Goal: Task Accomplishment & Management: Manage account settings

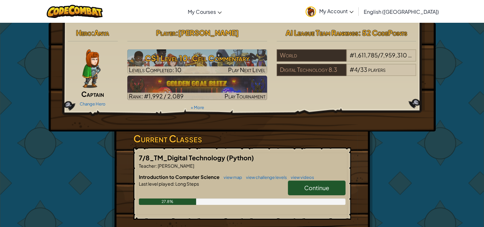
click at [318, 188] on span "Continue" at bounding box center [316, 187] width 25 height 7
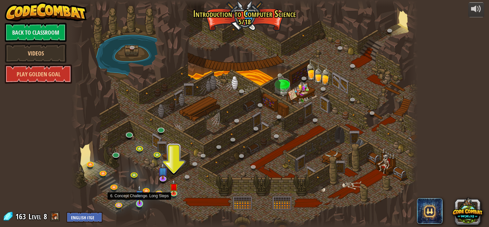
click at [136, 198] on img at bounding box center [139, 194] width 9 height 20
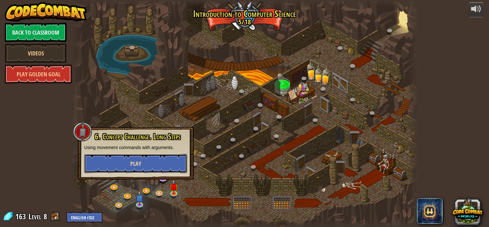
click at [158, 162] on button "Play" at bounding box center [135, 163] width 103 height 19
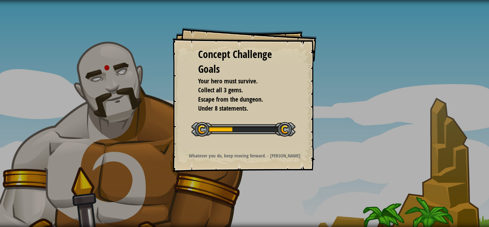
click at [158, 162] on div "Concept Challenge Goals Your hero must survive. Collect all 3 gems. Escape from…" at bounding box center [244, 113] width 489 height 227
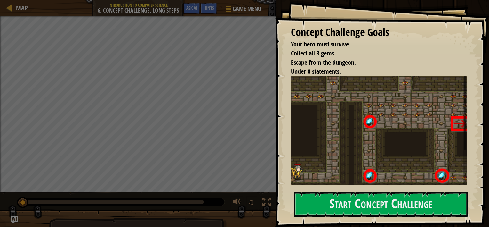
drag, startPoint x: 158, startPoint y: 162, endPoint x: 181, endPoint y: 196, distance: 41.3
click at [181, 196] on div "Concept Challenge Goals Your hero must survive. Collect all 3 gems. Escape from…" at bounding box center [244, 113] width 489 height 227
click at [330, 208] on button "Start Concept Challenge" at bounding box center [381, 203] width 174 height 25
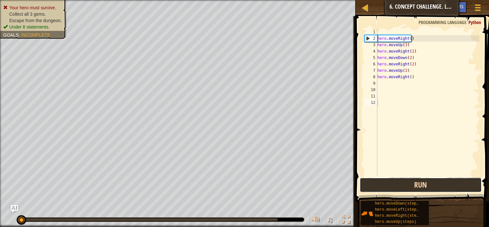
click at [379, 188] on button "Run" at bounding box center [421, 184] width 122 height 15
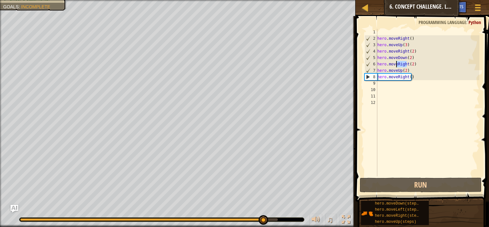
drag, startPoint x: 407, startPoint y: 64, endPoint x: 397, endPoint y: 64, distance: 10.2
click at [397, 64] on div "hero . moveRight ( ) hero . moveUp ( 3 ) hero . moveRight ( 2 ) hero . moveDown…" at bounding box center [427, 109] width 103 height 160
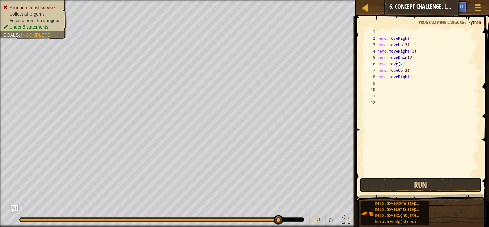
click at [420, 181] on button "Run" at bounding box center [421, 184] width 122 height 15
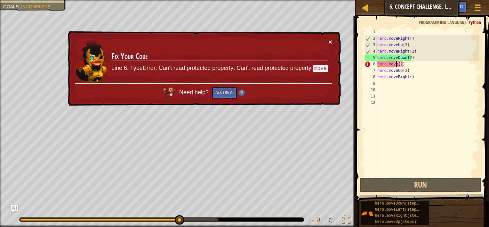
click at [329, 40] on button "×" at bounding box center [330, 41] width 4 height 7
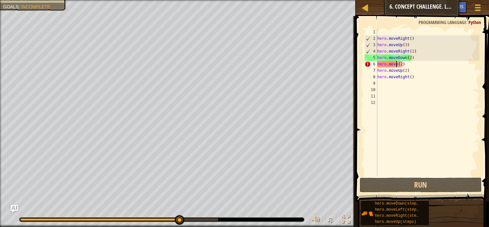
scroll to position [3, 2]
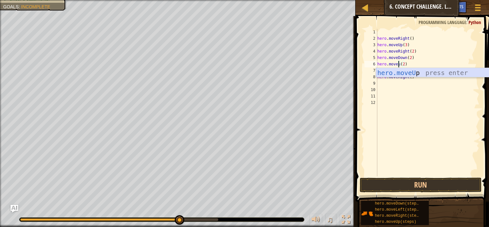
click at [439, 72] on div "hero.moveU p press enter" at bounding box center [436, 82] width 121 height 29
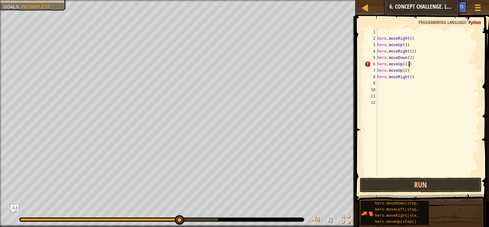
click at [410, 66] on div "hero . moveRight ( ) hero . moveUp ( 3 ) hero . moveRight ( 2 ) hero . moveDown…" at bounding box center [427, 109] width 103 height 160
click at [402, 64] on div "hero . moveRight ( ) hero . moveUp ( 3 ) hero . moveRight ( 2 ) hero . moveDown…" at bounding box center [427, 109] width 103 height 160
click at [417, 63] on div "hero . moveRight ( ) hero . moveUp ( 3 ) hero . moveRight ( 2 ) hero . moveDown…" at bounding box center [427, 109] width 103 height 160
click at [401, 187] on button "Run" at bounding box center [421, 184] width 122 height 15
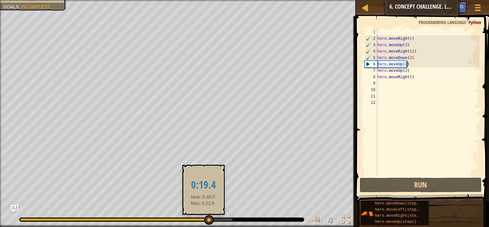
click at [203, 218] on div at bounding box center [114, 219] width 188 height 3
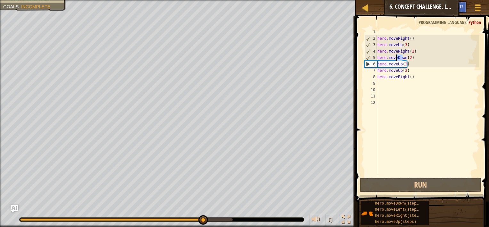
drag, startPoint x: 404, startPoint y: 57, endPoint x: 395, endPoint y: 56, distance: 8.3
click at [395, 56] on div "hero . moveRight ( ) hero . moveUp ( 3 ) hero . moveRight ( 2 ) hero . moveDown…" at bounding box center [427, 109] width 103 height 160
click at [403, 58] on div "hero . moveRight ( ) hero . moveUp ( 3 ) hero . moveRight ( 2 ) hero . moveDown…" at bounding box center [427, 102] width 103 height 147
drag, startPoint x: 404, startPoint y: 57, endPoint x: 397, endPoint y: 57, distance: 7.4
click at [397, 57] on div "hero . moveRight ( ) hero . moveUp ( 3 ) hero . moveRight ( 2 ) hero . moveDown…" at bounding box center [427, 109] width 103 height 160
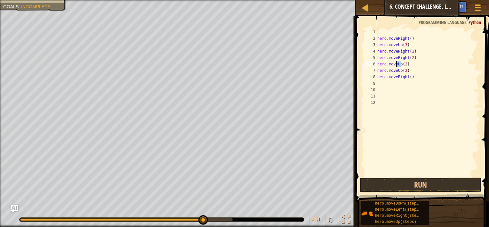
drag, startPoint x: 400, startPoint y: 63, endPoint x: 396, endPoint y: 63, distance: 3.8
click at [396, 63] on div "hero . moveRight ( ) hero . moveUp ( 3 ) hero . moveRight ( 2 ) hero . moveRigh…" at bounding box center [427, 109] width 103 height 160
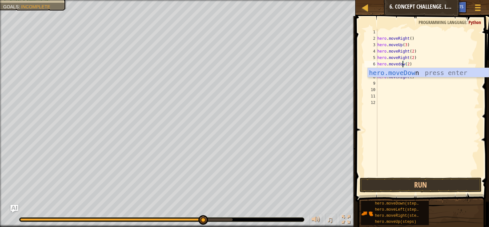
type textarea "hero.movedown(2)"
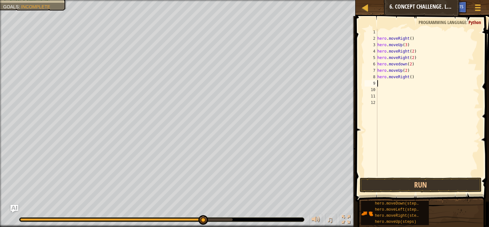
click at [407, 82] on div "hero . moveRight ( ) hero . moveUp ( 3 ) hero . moveRight ( 2 ) hero . moveRigh…" at bounding box center [427, 109] width 103 height 160
click at [398, 71] on div "hero . moveRight ( ) hero . moveUp ( 3 ) hero . moveRight ( 2 ) hero . moveRigh…" at bounding box center [427, 109] width 103 height 160
click at [400, 71] on div "hero . moveRight ( ) hero . moveUp ( 3 ) hero . moveRight ( 2 ) hero . moveRigh…" at bounding box center [427, 109] width 103 height 160
click at [407, 183] on button "Run" at bounding box center [421, 184] width 122 height 15
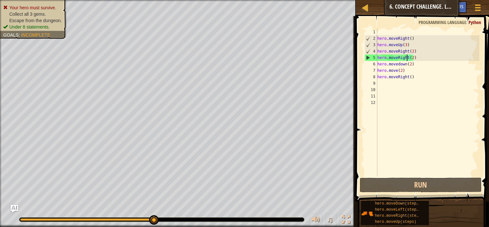
click at [406, 57] on div "hero . moveRight ( ) hero . moveUp ( 3 ) hero . moveRight ( 2 ) hero . moveRigh…" at bounding box center [427, 109] width 103 height 160
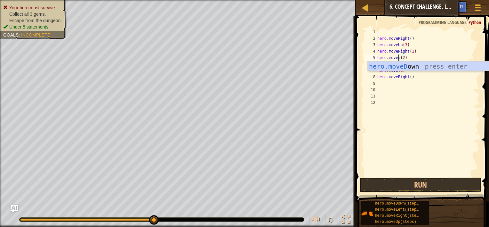
scroll to position [3, 2]
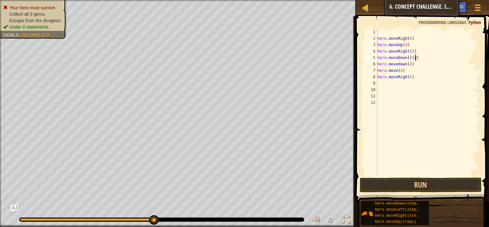
click at [432, 58] on div "hero . moveRight ( ) hero . moveUp ( 3 ) hero . moveRight ( 2 ) hero . moveDown…" at bounding box center [427, 109] width 103 height 160
click at [388, 184] on button "Run" at bounding box center [421, 184] width 122 height 15
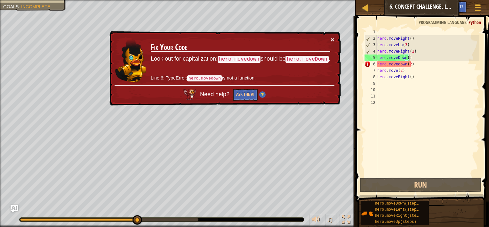
click at [333, 39] on button "×" at bounding box center [333, 39] width 4 height 7
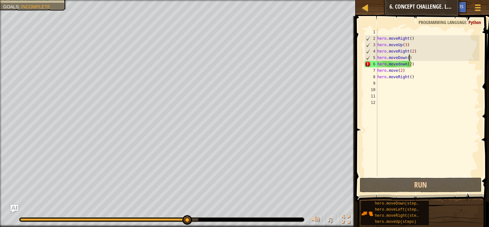
click at [394, 71] on div "hero . moveRight ( ) hero . moveUp ( 3 ) hero . moveRight ( 2 ) hero . moveDown…" at bounding box center [427, 109] width 103 height 160
click at [394, 72] on div "hero . moveRight ( ) hero . moveUp ( 3 ) hero . moveRight ( 2 ) hero . moveDown…" at bounding box center [427, 109] width 103 height 160
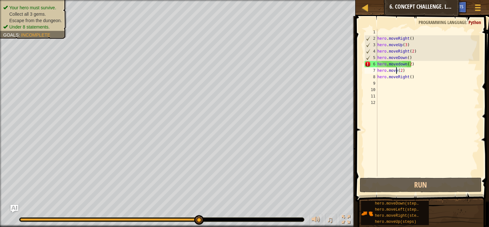
click at [396, 72] on div "hero . moveRight ( ) hero . moveUp ( 3 ) hero . moveRight ( 2 ) hero . moveDown…" at bounding box center [427, 109] width 103 height 160
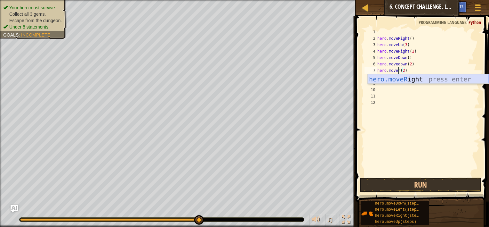
click at [399, 77] on div "hero.moveR ight press enter" at bounding box center [428, 88] width 121 height 29
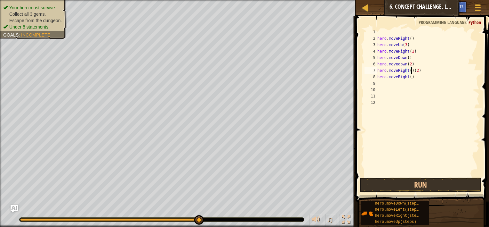
click at [422, 69] on div "hero . moveRight ( ) hero . moveUp ( 3 ) hero . moveRight ( 2 ) hero . moveDown…" at bounding box center [427, 109] width 103 height 160
click at [406, 77] on div "hero . moveRight ( ) hero . moveUp ( 3 ) hero . moveRight ( 2 ) hero . moveDown…" at bounding box center [427, 109] width 103 height 160
click at [464, 79] on div "hero . moveRight ( ) hero . moveUp ( 3 ) hero . moveRight ( 2 ) hero . moveDown…" at bounding box center [427, 109] width 103 height 160
click at [431, 70] on div "hero . moveRight ( ) hero . moveUp ( 3 ) hero . moveRight ( 2 ) hero . moveDown…" at bounding box center [427, 109] width 103 height 160
click at [423, 75] on div "hero . moveRight ( ) hero . moveUp ( 3 ) hero . moveRight ( 2 ) hero . moveDown…" at bounding box center [427, 109] width 103 height 160
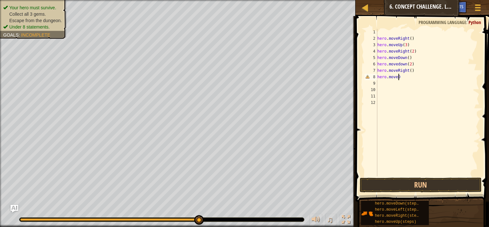
scroll to position [3, 0]
type textarea "h"
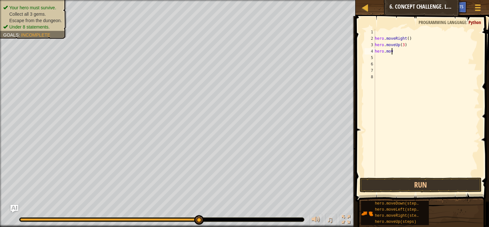
type textarea "h"
type textarea "m"
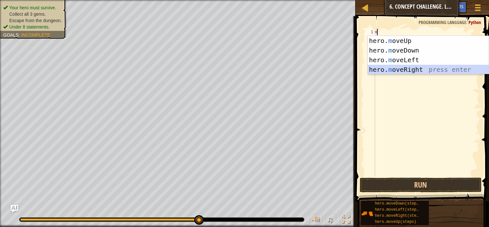
click at [428, 68] on div "hero. m oveUp press enter hero. m oveDown press enter hero. m oveLeft press ent…" at bounding box center [428, 65] width 121 height 58
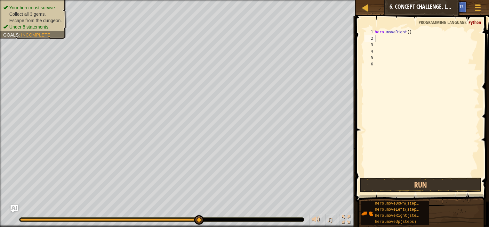
type textarea "m"
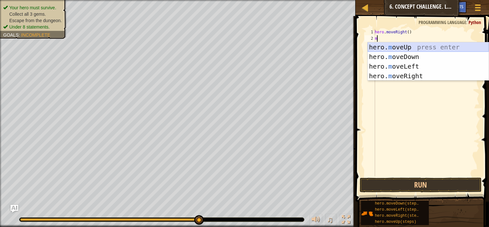
click at [410, 47] on div "hero. m oveUp press enter hero. m oveDown press enter hero. m oveLeft press ent…" at bounding box center [428, 71] width 121 height 58
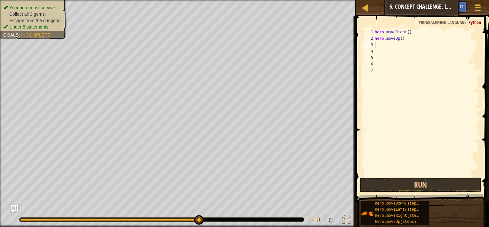
type textarea "m"
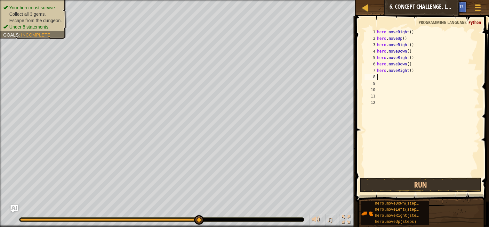
type textarea "m"
click at [401, 37] on div "hero . moveRight ( ) hero . moveUp ( ) hero . moveRight ( ) hero . moveDown ( )…" at bounding box center [428, 109] width 104 height 160
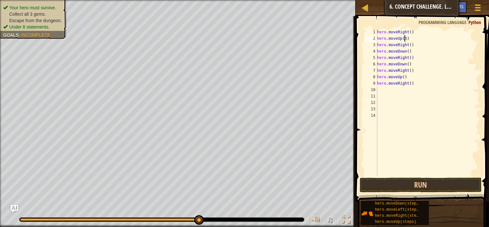
click at [408, 45] on div "hero . moveRight ( ) hero . moveUp ( 3 ) hero . moveRight ( ) hero . moveDown (…" at bounding box center [428, 109] width 104 height 160
click at [406, 64] on div "hero . moveRight ( ) hero . moveUp ( 3 ) hero . moveRight ( 2 ) hero . moveDown…" at bounding box center [428, 109] width 104 height 160
type textarea "hero.moveDown(2)"
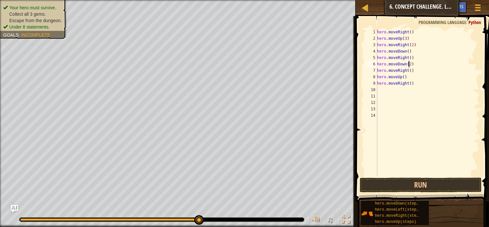
click at [403, 126] on div "hero . moveRight ( ) hero . moveUp ( 3 ) hero . moveRight ( 2 ) hero . moveDown…" at bounding box center [428, 109] width 104 height 160
click at [408, 121] on div "hero . moveRight ( ) hero . moveUp ( 3 ) hero . moveRight ( 2 ) hero . moveDown…" at bounding box center [428, 109] width 104 height 160
click at [435, 91] on div "hero . moveRight ( ) hero . moveUp ( 3 ) hero . moveRight ( 2 ) hero . moveDown…" at bounding box center [428, 109] width 104 height 160
click at [465, 49] on div "hero . moveRight ( ) hero . moveUp ( 3 ) hero . moveRight ( 2 ) hero . moveDown…" at bounding box center [428, 109] width 104 height 160
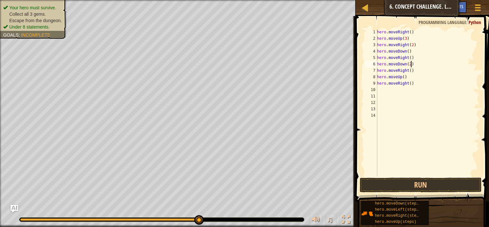
click at [463, 63] on div "hero . moveRight ( ) hero . moveUp ( 3 ) hero . moveRight ( 2 ) hero . moveDown…" at bounding box center [428, 109] width 104 height 160
click at [455, 75] on div "hero . moveRight ( ) hero . moveUp ( 3 ) hero . moveRight ( 2 ) hero . moveDown…" at bounding box center [428, 109] width 104 height 160
click at [464, 60] on div "hero . moveRight ( ) hero . moveUp ( 3 ) hero . moveRight ( 2 ) hero . moveDown…" at bounding box center [428, 109] width 104 height 160
click at [464, 65] on div "hero . moveRight ( ) hero . moveUp ( 3 ) hero . moveRight ( 2 ) hero . moveDown…" at bounding box center [428, 109] width 104 height 160
click at [464, 67] on div "hero . moveRight ( ) hero . moveUp ( 3 ) hero . moveRight ( 2 ) hero . moveDown…" at bounding box center [428, 109] width 104 height 160
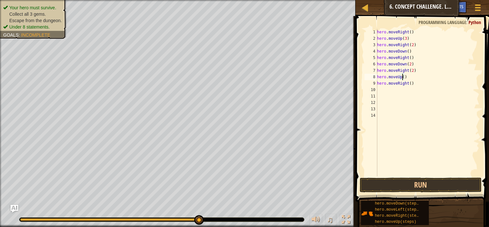
scroll to position [3, 2]
click at [439, 182] on button "Run" at bounding box center [421, 184] width 122 height 15
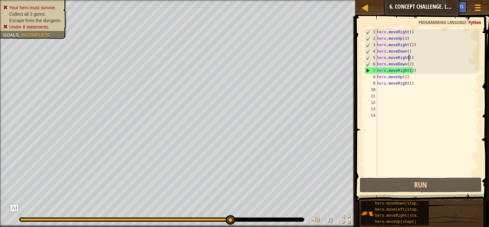
click at [412, 60] on div "hero . moveRight ( ) hero . moveUp ( 3 ) hero . moveRight ( 2 ) hero . moveDown…" at bounding box center [428, 109] width 104 height 160
drag, startPoint x: 412, startPoint y: 56, endPoint x: 376, endPoint y: 56, distance: 36.5
click at [376, 56] on div "hero.moveRight() 1 2 3 4 5 6 7 8 9 10 11 12 13 14 hero . moveRight ( ) hero . m…" at bounding box center [421, 102] width 116 height 147
click at [406, 56] on div "hero . moveRight ( ) hero . moveUp ( 3 ) hero . moveRight ( 2 ) hero . moveDown…" at bounding box center [428, 102] width 104 height 147
click at [406, 56] on div "hero . moveRight ( ) hero . moveUp ( 3 ) hero . moveRight ( 2 ) hero . moveDown…" at bounding box center [428, 109] width 104 height 160
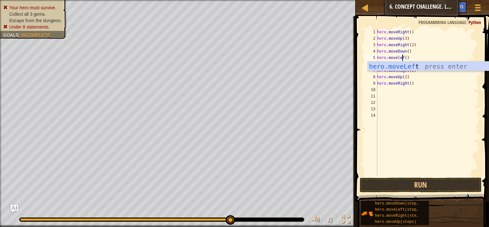
type textarea "hero.moveleft()"
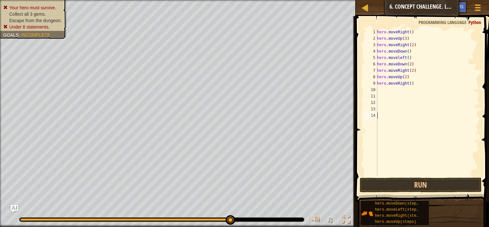
click at [405, 141] on div "hero . moveRight ( ) hero . moveUp ( 3 ) hero . moveRight ( 2 ) hero . moveDown…" at bounding box center [428, 109] width 104 height 160
click at [401, 160] on div "hero . moveRight ( ) hero . moveUp ( 3 ) hero . moveRight ( 2 ) hero . moveDown…" at bounding box center [428, 109] width 104 height 160
click at [385, 185] on button "Run" at bounding box center [421, 184] width 122 height 15
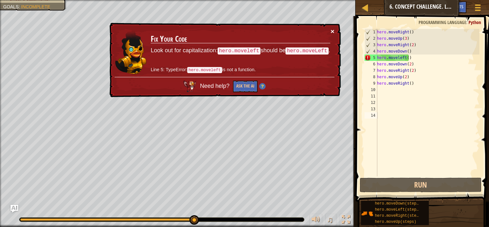
click at [331, 30] on button "×" at bounding box center [333, 31] width 4 height 7
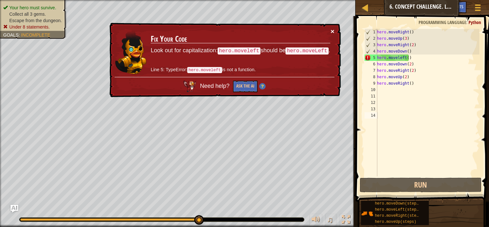
click at [331, 34] on button "×" at bounding box center [333, 31] width 4 height 7
drag, startPoint x: 415, startPoint y: 56, endPoint x: 377, endPoint y: 58, distance: 38.4
click at [377, 58] on div "hero . moveRight ( ) hero . moveUp ( 3 ) hero . moveRight ( 2 ) hero . moveDown…" at bounding box center [428, 109] width 104 height 160
type textarea "hero.moveleft()"
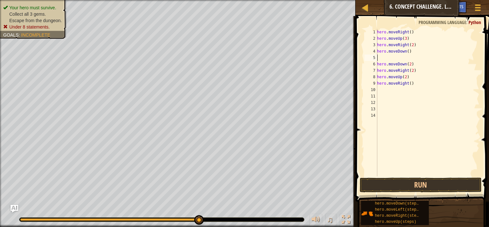
type textarea "m"
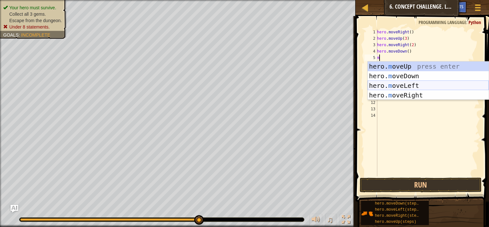
click at [402, 85] on div "hero. m oveUp press enter hero. m oveDown press enter hero. m oveLeft press ent…" at bounding box center [428, 90] width 121 height 58
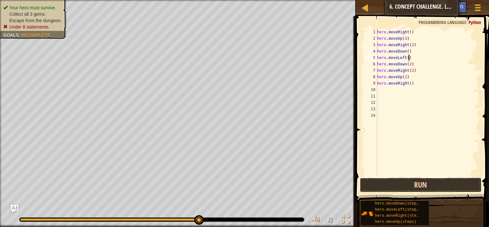
click at [439, 184] on button "Run" at bounding box center [421, 184] width 122 height 15
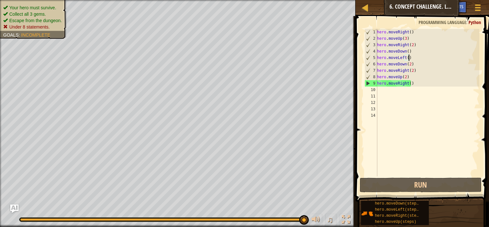
click at [13, 207] on img "Ask AI" at bounding box center [14, 208] width 8 height 8
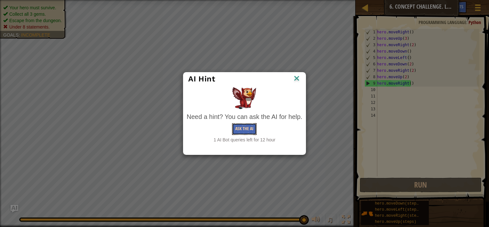
click at [243, 128] on button "Ask the AI" at bounding box center [244, 129] width 25 height 12
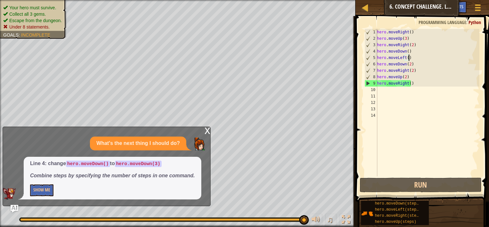
click at [406, 51] on div "hero . moveRight ( ) hero . moveUp ( 3 ) hero . moveRight ( 2 ) hero . moveDown…" at bounding box center [428, 109] width 104 height 160
type textarea "hero.moveDown(3)"
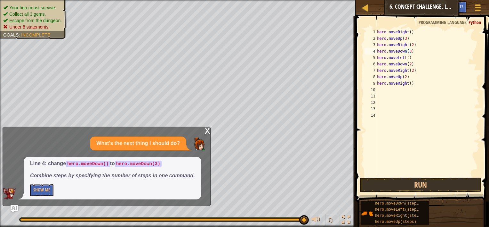
click at [423, 163] on div "hero . moveRight ( ) hero . moveUp ( 3 ) hero . moveRight ( 2 ) hero . moveDown…" at bounding box center [428, 109] width 104 height 160
click at [429, 184] on button "Run" at bounding box center [421, 184] width 122 height 15
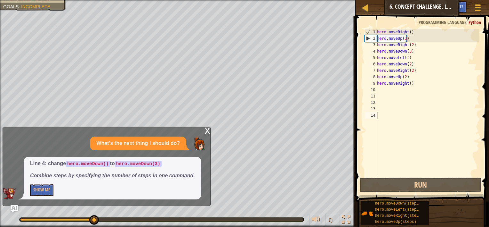
click at [207, 131] on div "x" at bounding box center [208, 130] width 6 height 6
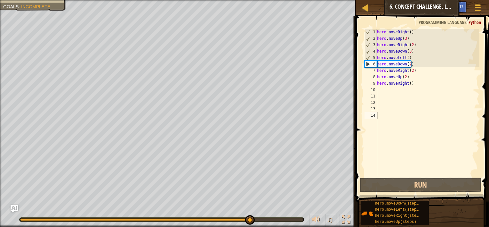
click at [417, 64] on div "hero . moveRight ( ) hero . moveUp ( 3 ) hero . moveRight ( 2 ) hero . moveDown…" at bounding box center [428, 109] width 104 height 160
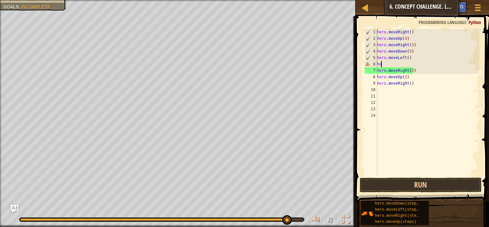
type textarea "h"
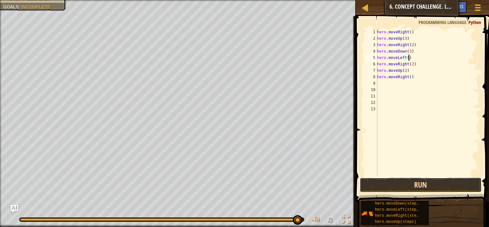
click at [426, 185] on button "Run" at bounding box center [421, 184] width 122 height 15
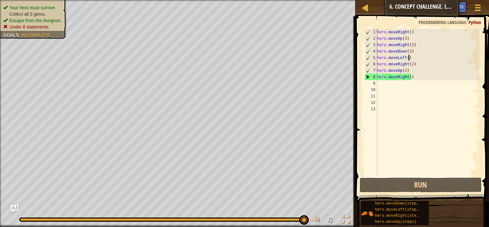
click at [408, 52] on div "hero . moveRight ( ) hero . moveUp ( 3 ) hero . moveRight ( 2 ) hero . moveDown…" at bounding box center [428, 109] width 104 height 160
type textarea "hero.moveDown()"
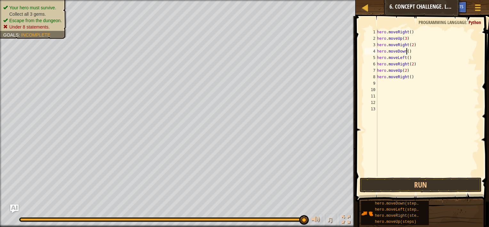
click at [13, 206] on img "Ask AI" at bounding box center [14, 208] width 8 height 8
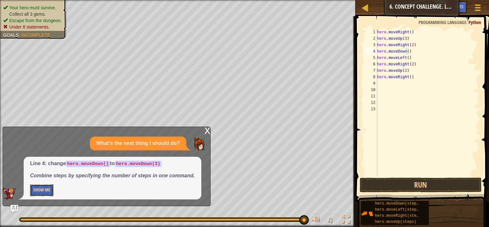
click at [47, 188] on button "Show Me" at bounding box center [41, 190] width 23 height 12
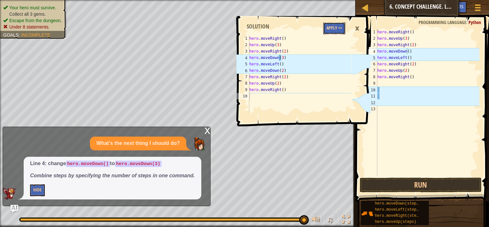
click at [335, 28] on button "Apply =>" at bounding box center [334, 28] width 22 height 12
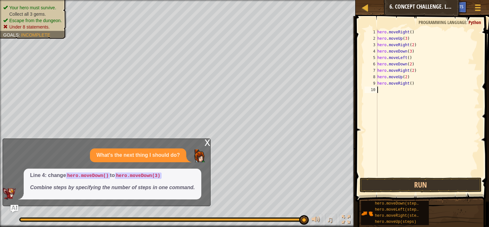
click at [399, 159] on div "hero . moveRight ( ) hero . moveUp ( 3 ) hero . moveRight ( 2 ) hero . moveDown…" at bounding box center [427, 109] width 103 height 160
click at [432, 82] on div "hero . moveRight ( ) hero . moveUp ( 3 ) hero . moveRight ( 2 ) hero . moveDown…" at bounding box center [427, 109] width 103 height 160
type textarea "h"
click at [438, 63] on div "hero . moveRight ( ) hero . moveUp ( 3 ) hero . moveRight ( 2 ) hero . moveDown…" at bounding box center [427, 109] width 106 height 160
click at [439, 71] on div "hero . moveRight ( ) hero . moveUp ( 3 ) hero . moveRight ( 2 ) hero . moveDown…" at bounding box center [427, 109] width 106 height 160
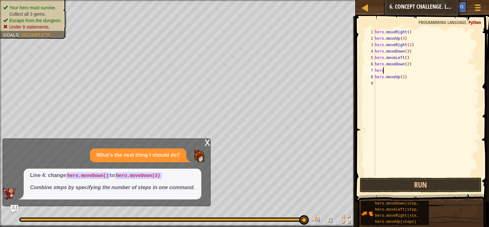
type textarea "h"
click at [442, 187] on button "Run" at bounding box center [421, 184] width 122 height 15
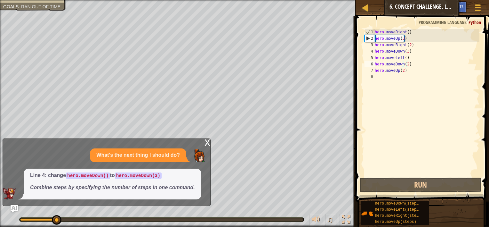
click at [208, 141] on div "x" at bounding box center [208, 142] width 6 height 6
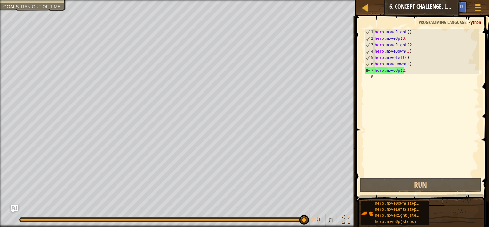
click at [402, 64] on div "hero . moveRight ( ) hero . moveUp ( 3 ) hero . moveRight ( 2 ) hero . moveDown…" at bounding box center [427, 109] width 106 height 160
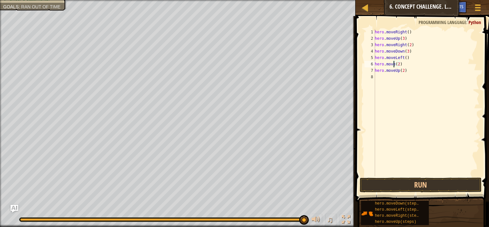
scroll to position [3, 1]
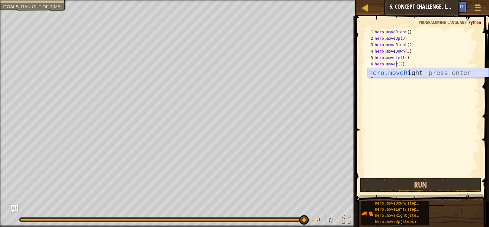
click at [421, 76] on div "hero.moveR ight press enter" at bounding box center [428, 82] width 121 height 29
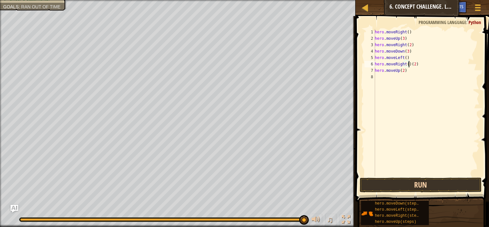
type textarea "hero.moveRight()(2)"
click at [408, 178] on button "Run" at bounding box center [421, 184] width 122 height 15
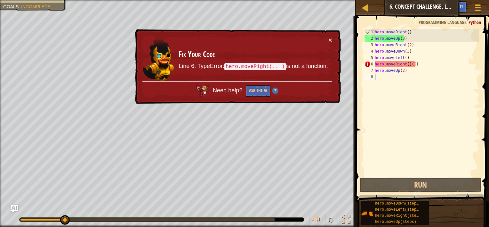
click at [424, 85] on div "hero . moveRight ( ) hero . moveUp ( 3 ) hero . moveRight ( 2 ) hero . moveDown…" at bounding box center [427, 109] width 106 height 160
click at [460, 78] on div "hero . moveRight ( ) hero . moveUp ( 3 ) hero . moveRight ( 2 ) hero . moveDown…" at bounding box center [427, 109] width 106 height 160
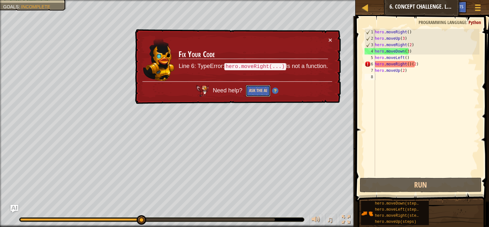
click at [261, 87] on button "Ask the AI" at bounding box center [258, 91] width 25 height 12
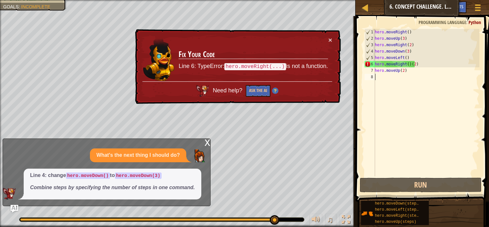
click at [416, 65] on div "hero . moveRight ( ) hero . moveUp ( 3 ) hero . moveRight ( 2 ) hero . moveDown…" at bounding box center [427, 109] width 106 height 160
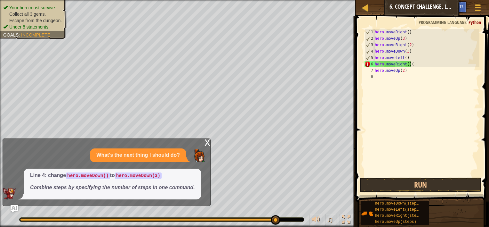
type textarea "hero.moveRight()"
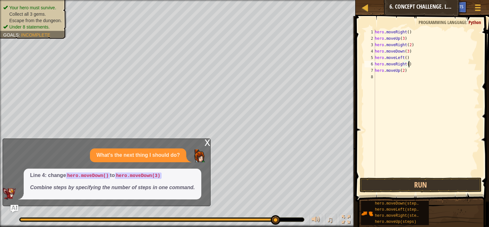
click at [416, 170] on div "hero . moveRight ( ) hero . moveUp ( 3 ) hero . moveRight ( 2 ) hero . moveDown…" at bounding box center [427, 109] width 106 height 160
click at [425, 184] on button "Run" at bounding box center [421, 184] width 122 height 15
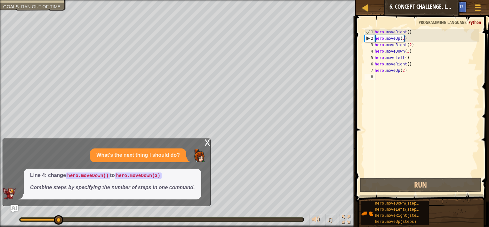
click at [204, 142] on div "x What's the next thing I should do? Line 4: change hero.moveDown() to hero.mov…" at bounding box center [107, 172] width 208 height 68
click at [207, 142] on div "x" at bounding box center [208, 142] width 6 height 6
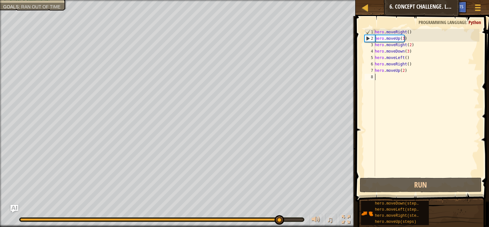
click at [414, 105] on div "hero . moveRight ( ) hero . moveUp ( 3 ) hero . moveRight ( 2 ) hero . moveDown…" at bounding box center [427, 109] width 106 height 160
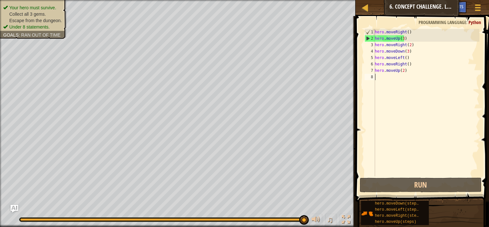
click at [367, 37] on div "2" at bounding box center [370, 38] width 10 height 6
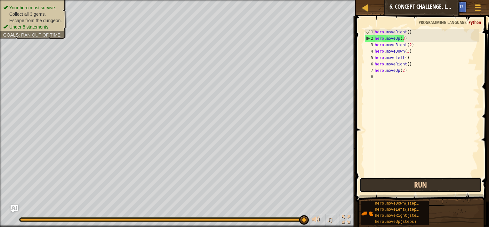
click at [388, 184] on button "Run" at bounding box center [421, 184] width 122 height 15
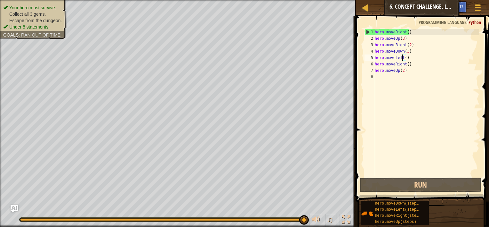
click at [402, 57] on div "hero . moveRight ( ) hero . moveUp ( 3 ) hero . moveRight ( 2 ) hero . moveDown…" at bounding box center [427, 109] width 106 height 160
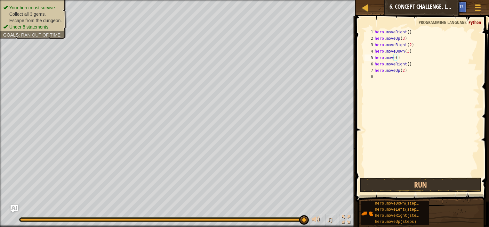
scroll to position [3, 1]
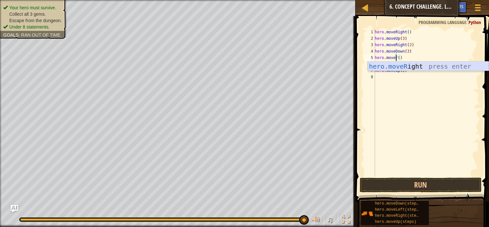
click at [405, 68] on div "hero.moveR ight press enter" at bounding box center [428, 75] width 121 height 29
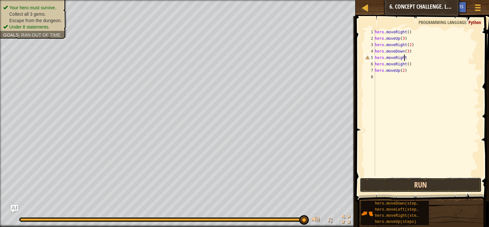
click at [419, 182] on button "Run" at bounding box center [421, 184] width 122 height 15
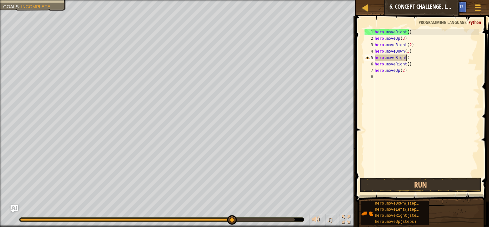
scroll to position [3, 2]
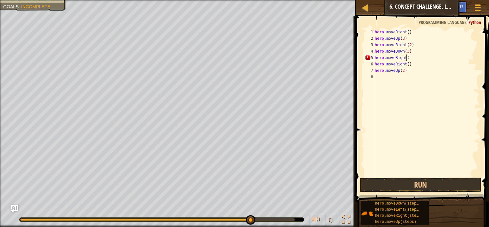
type textarea "hero.moveRight()"
click at [449, 83] on div "hero . moveRight ( ) hero . moveUp ( 3 ) hero . moveRight ( 2 ) hero . moveDown…" at bounding box center [427, 109] width 106 height 160
click at [459, 63] on div "hero . moveRight ( ) hero . moveUp ( 3 ) hero . moveRight ( 2 ) hero . moveDown…" at bounding box center [427, 109] width 106 height 160
type textarea "h"
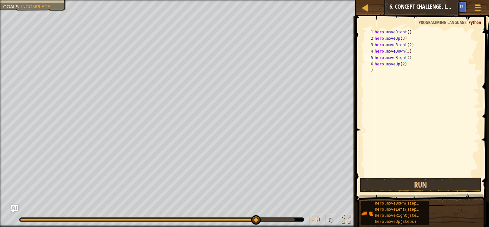
click at [455, 192] on span at bounding box center [423, 99] width 139 height 204
click at [440, 184] on button "Run" at bounding box center [421, 184] width 122 height 15
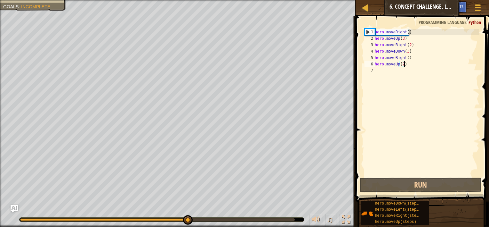
click at [411, 61] on div "hero . moveRight ( ) hero . moveUp ( 3 ) hero . moveRight ( 2 ) hero . moveDown…" at bounding box center [427, 109] width 106 height 160
click at [406, 51] on div "hero . moveRight ( ) hero . moveUp ( 3 ) hero . moveRight ( 2 ) hero . moveDown…" at bounding box center [427, 109] width 106 height 160
type textarea "hero.moveDown()"
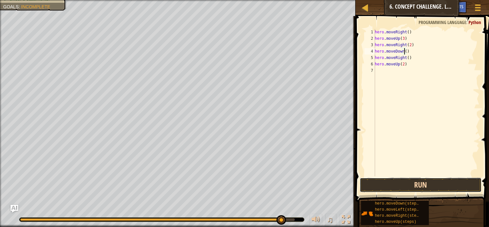
click at [412, 182] on button "Run" at bounding box center [421, 184] width 122 height 15
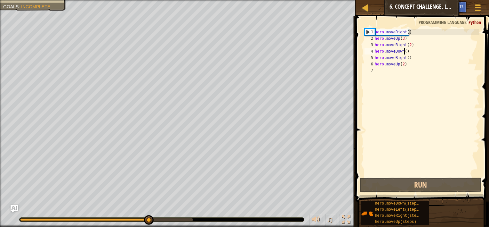
click at [409, 101] on div "hero . moveRight ( ) hero . moveUp ( 3 ) hero . moveRight ( 2 ) hero . moveDown…" at bounding box center [427, 109] width 106 height 160
click at [427, 90] on div "hero . moveRight ( ) hero . moveUp ( 3 ) hero . moveRight ( 2 ) hero . moveDown…" at bounding box center [427, 109] width 106 height 160
click at [439, 79] on div "hero . moveRight ( ) hero . moveUp ( 3 ) hero . moveRight ( 2 ) hero . moveDown…" at bounding box center [427, 109] width 106 height 160
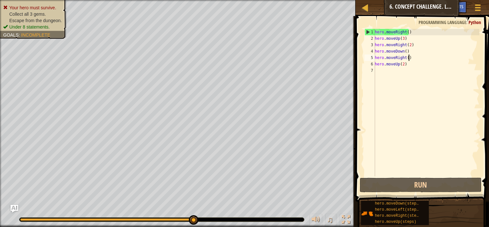
click at [456, 60] on div "hero . moveRight ( ) hero . moveUp ( 3 ) hero . moveRight ( 2 ) hero . moveDown…" at bounding box center [427, 109] width 106 height 160
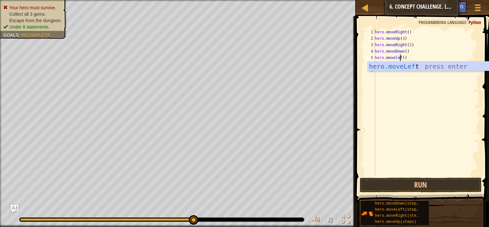
scroll to position [3, 2]
type textarea "hero.moveleft()"
click at [451, 86] on div "hero . moveRight ( ) hero . moveUp ( 3 ) hero . moveRight ( 2 ) hero . moveDown…" at bounding box center [427, 109] width 106 height 160
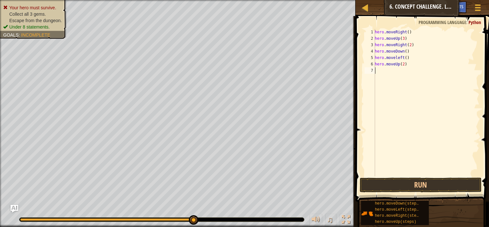
scroll to position [3, 0]
click at [401, 183] on button "Run" at bounding box center [421, 184] width 122 height 15
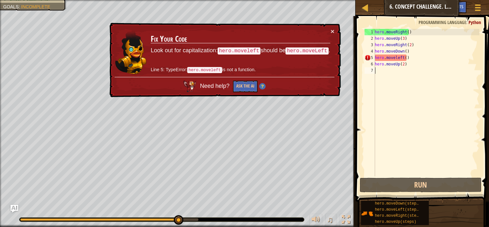
click at [333, 24] on div "× Fix Your Code Look out for capitalization: hero.moveleft should be hero.moveL…" at bounding box center [224, 60] width 233 height 75
click at [333, 28] on button "×" at bounding box center [333, 31] width 4 height 7
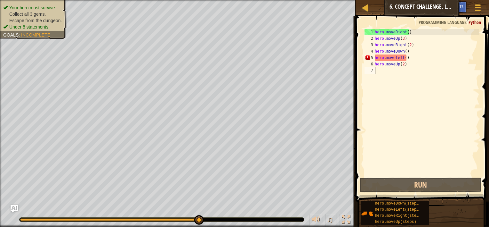
click at [421, 51] on div "hero . moveRight ( ) hero . moveUp ( 3 ) hero . moveRight ( 2 ) hero . moveDown…" at bounding box center [427, 109] width 106 height 160
click at [421, 61] on div "hero . moveRight ( ) hero . moveUp ( 3 ) hero . moveRight ( 2 ) hero . moveDown…" at bounding box center [427, 109] width 106 height 160
click at [421, 59] on div "hero . moveRight ( ) hero . moveUp ( 3 ) hero . moveRight ( 2 ) hero . moveDown…" at bounding box center [427, 109] width 106 height 160
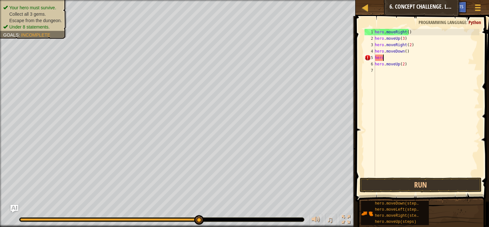
type textarea "h"
type textarea "m"
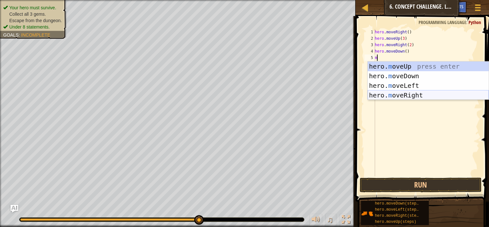
click at [411, 93] on div "hero. m oveUp press enter hero. m oveDown press enter hero. m oveLeft press ent…" at bounding box center [428, 90] width 121 height 58
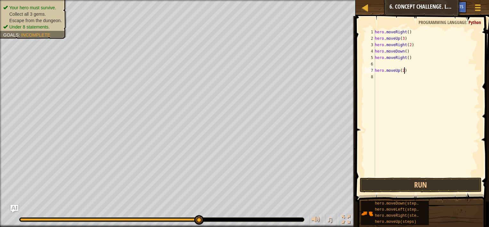
click at [419, 70] on div "hero . moveRight ( ) hero . moveUp ( 3 ) hero . moveRight ( 2 ) hero . moveDown…" at bounding box center [427, 109] width 106 height 160
click at [416, 68] on div "hero . moveRight ( ) hero . moveUp ( 3 ) hero . moveRight ( 2 ) hero . moveDown…" at bounding box center [427, 109] width 106 height 160
click at [419, 55] on div "hero . moveRight ( ) hero . moveUp ( 3 ) hero . moveRight ( 2 ) hero . moveDown…" at bounding box center [427, 109] width 106 height 160
type textarea "h"
type textarea "m"
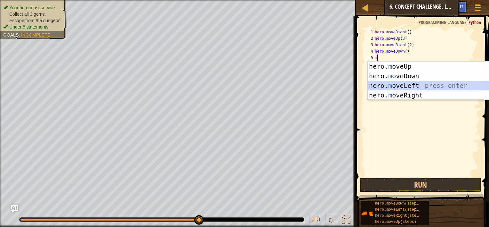
click at [421, 83] on div "hero. m oveUp press enter hero. m oveDown press enter hero. m oveLeft press ent…" at bounding box center [428, 90] width 121 height 58
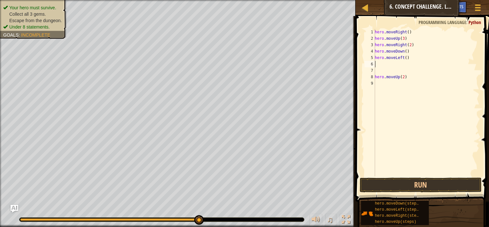
type textarea "hero.moveLeft()"
click at [381, 66] on div "hero . moveRight ( ) hero . moveUp ( 3 ) hero . moveRight ( 2 ) hero . moveDown…" at bounding box center [427, 109] width 106 height 160
click at [380, 185] on button "Run" at bounding box center [421, 184] width 122 height 15
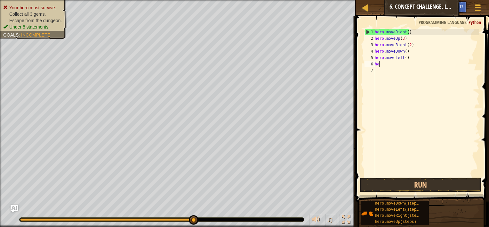
type textarea "h"
type textarea "m"
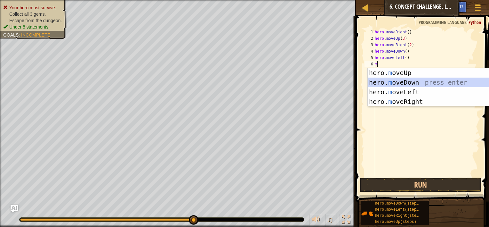
click at [396, 83] on div "hero. m oveUp press enter hero. m oveDown press enter hero. m oveLeft press ent…" at bounding box center [428, 97] width 121 height 58
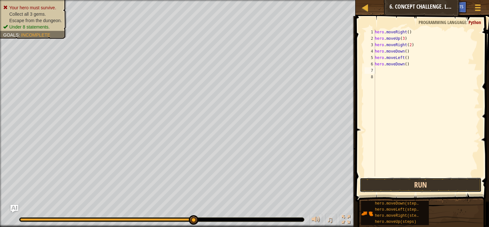
click at [409, 187] on button "Run" at bounding box center [421, 184] width 122 height 15
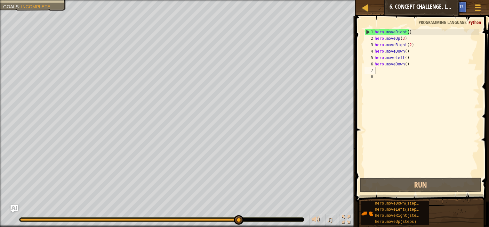
click at [404, 51] on div "hero . moveRight ( ) hero . moveUp ( 3 ) hero . moveRight ( 2 ) hero . moveDown…" at bounding box center [427, 109] width 106 height 160
type textarea "hero.moveDown(3)"
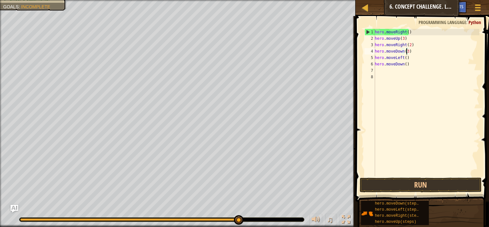
scroll to position [3, 2]
click at [462, 113] on div "hero . moveRight ( ) hero . moveUp ( 3 ) hero . moveRight ( 2 ) hero . moveDown…" at bounding box center [427, 109] width 106 height 160
click at [470, 99] on div "hero . moveRight ( ) hero . moveUp ( 3 ) hero . moveRight ( 2 ) hero . moveDown…" at bounding box center [427, 109] width 106 height 160
type textarea "hero.moveDown()"
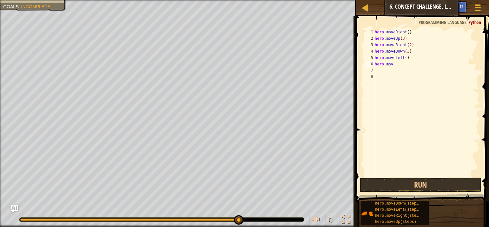
type textarea "h"
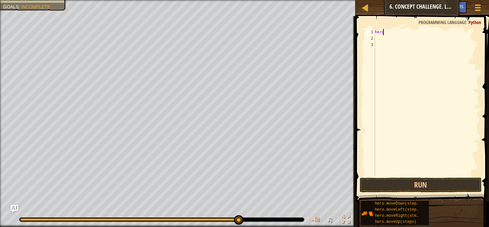
type textarea "h"
type textarea ","
type textarea "m"
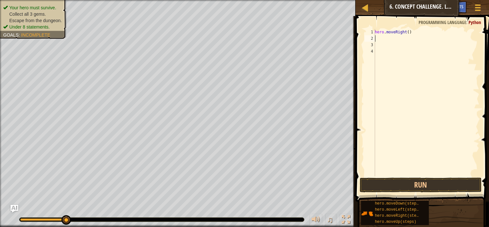
type textarea "m"
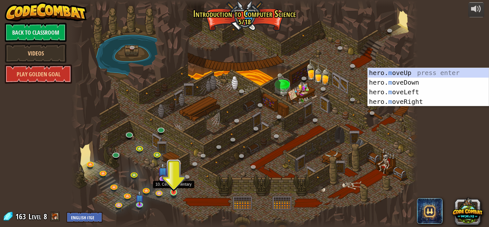
click at [172, 186] on img at bounding box center [173, 183] width 9 height 20
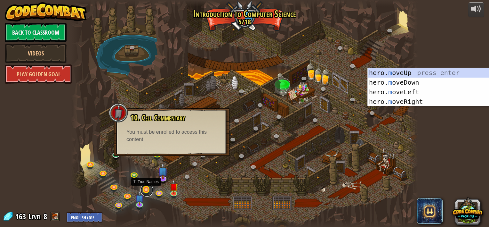
click at [146, 188] on link at bounding box center [147, 189] width 13 height 13
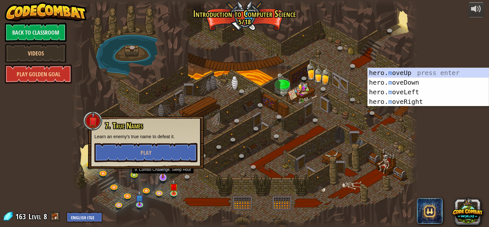
click at [164, 176] on img at bounding box center [163, 167] width 10 height 22
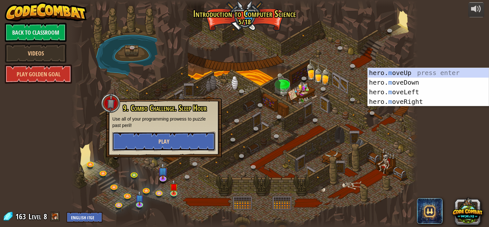
click at [169, 148] on button "Play" at bounding box center [163, 141] width 103 height 19
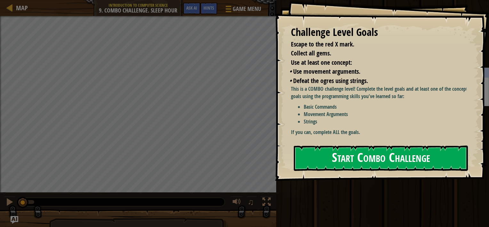
click at [357, 159] on button "Start Combo Challenge" at bounding box center [381, 157] width 174 height 25
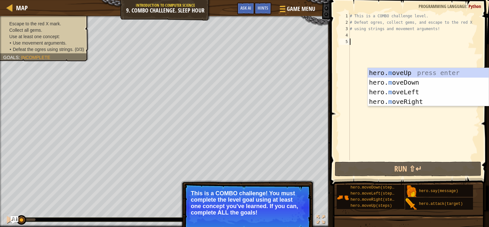
click at [369, 54] on div "# This is a COMBO challenge level. # Defeat [PERSON_NAME], collect gems, and es…" at bounding box center [414, 93] width 131 height 160
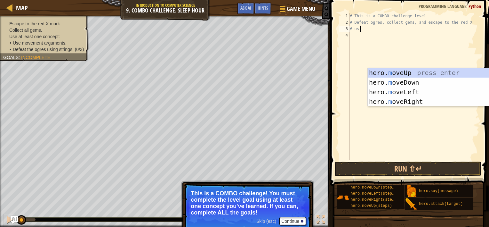
type textarea "#"
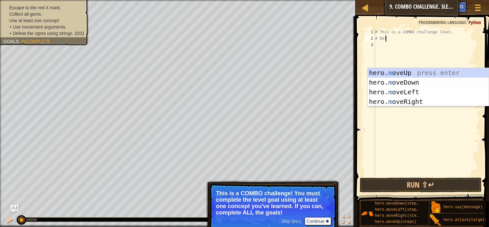
type textarea "#"
click at [453, 75] on div "hero. m oveUp press enter hero. m oveDown press enter hero. m oveLeft press ent…" at bounding box center [428, 97] width 121 height 58
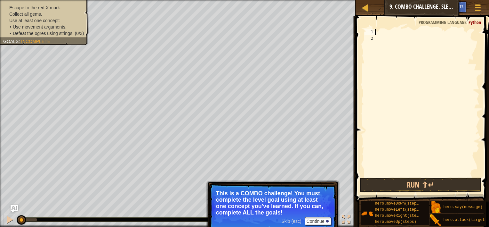
type textarea "m"
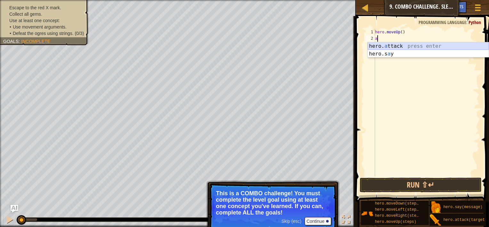
click at [404, 46] on div "hero. a ttack press enter hero.s a y press enter" at bounding box center [428, 57] width 121 height 31
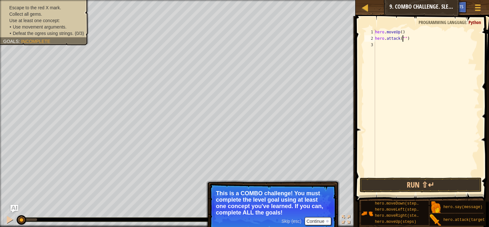
click at [70, 39] on div "Escape to the red X mark. Collect all gems. Use at least one concept: • Use mov…" at bounding box center [41, 20] width 96 height 49
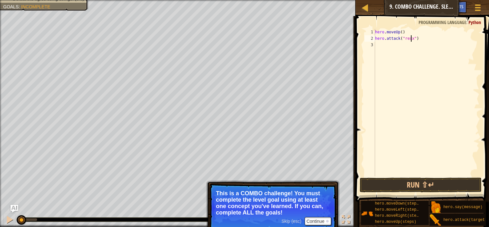
scroll to position [3, 3]
click at [294, 219] on span "Skip (esc)" at bounding box center [291, 220] width 20 height 5
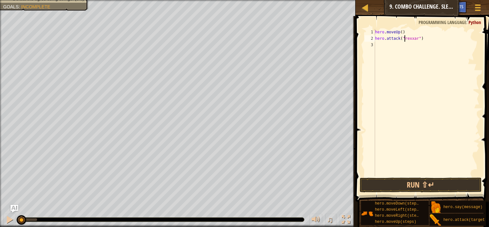
type textarea "hero.attack("exxar")"
click at [403, 42] on div "hero . moveUp ( ) hero . attack ( "exxar" )" at bounding box center [427, 109] width 106 height 160
type textarea "R"
type textarea "hero.attack("Rexxar")"
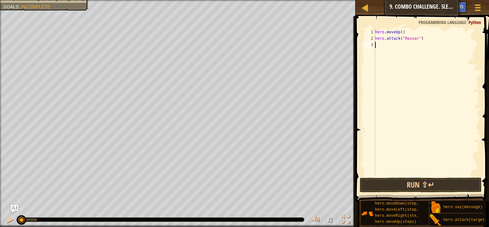
type textarea "M"
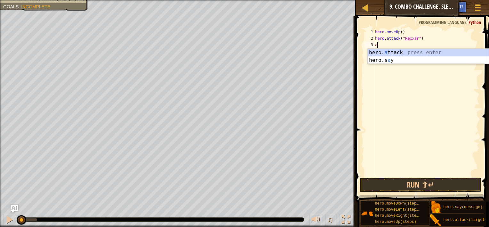
type textarea "hero.attack("Enemy Name")"
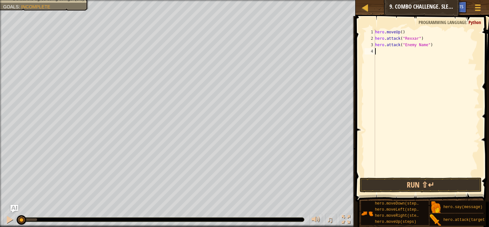
type textarea "m"
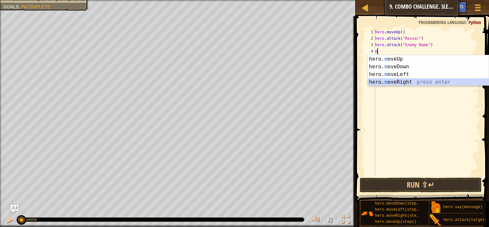
click at [415, 79] on div "hero. m oveUp press enter hero. m oveDown press enter hero. m oveLeft press ent…" at bounding box center [428, 78] width 121 height 46
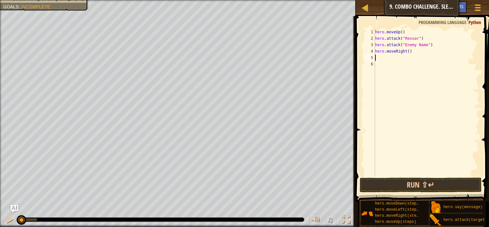
type textarea "m"
type textarea "hero.attack("Enemy Name")"
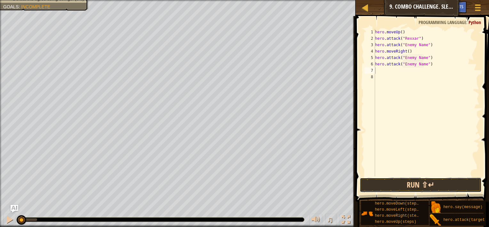
click at [454, 181] on button "Run ⇧↵" at bounding box center [421, 184] width 122 height 15
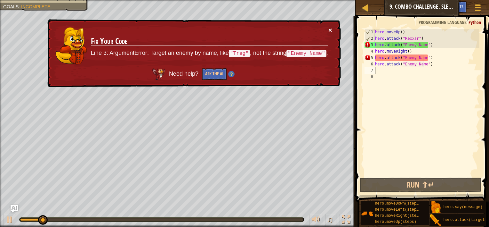
click at [329, 28] on button "×" at bounding box center [330, 30] width 4 height 7
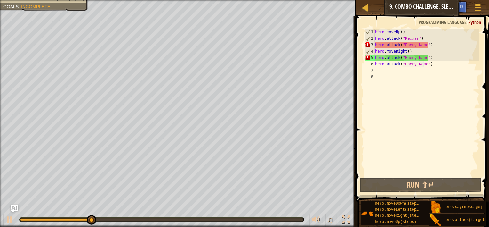
click at [424, 46] on div "hero . moveUp ( ) hero . attack ( "Rexxar" ) hero . attack ( "Enemy Name" ) her…" at bounding box center [427, 109] width 106 height 160
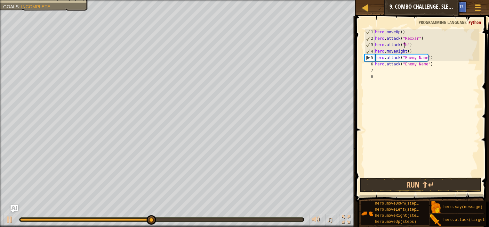
scroll to position [3, 3]
type textarea "hero.attack("[PERSON_NAME]")"
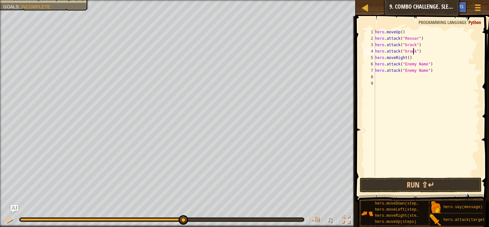
scroll to position [3, 3]
click at [423, 63] on div "hero . moveUp ( ) hero . attack ( "Rexxar" ) hero . attack ( "[PERSON_NAME]" ) …" at bounding box center [427, 109] width 106 height 160
click at [424, 64] on div "hero . moveUp ( ) hero . attack ( "Rexxar" ) hero . attack ( "[PERSON_NAME]" ) …" at bounding box center [427, 109] width 106 height 160
click at [412, 44] on div "hero . moveUp ( ) hero . attack ( "Rexxar" ) hero . attack ( "[PERSON_NAME]" ) …" at bounding box center [427, 109] width 106 height 160
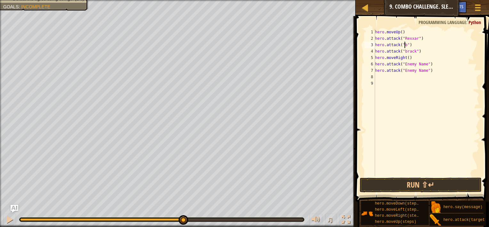
scroll to position [3, 2]
type textarea "hero.attack("")"
click at [456, 184] on button "Run ⇧↵" at bounding box center [421, 184] width 122 height 15
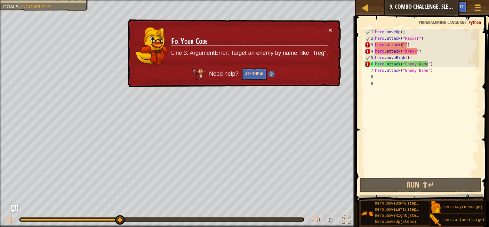
click at [437, 94] on div "hero . moveUp ( ) hero . attack ( "Rexxar" ) hero . attack ( "" ) hero . attack…" at bounding box center [427, 109] width 106 height 160
click at [472, 76] on div "hero . moveUp ( ) hero . attack ( "Rexxar" ) hero . attack ( "" ) hero . attack…" at bounding box center [427, 109] width 106 height 160
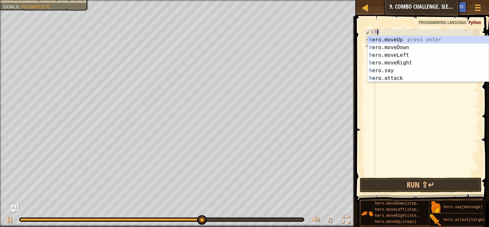
type textarea ")"
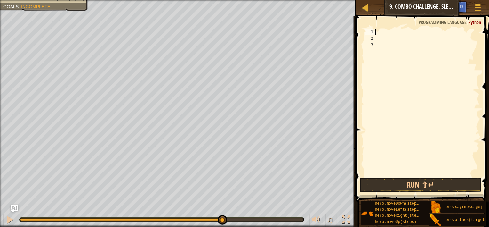
type textarea "m"
click at [433, 185] on button "Run ⇧↵" at bounding box center [421, 184] width 122 height 15
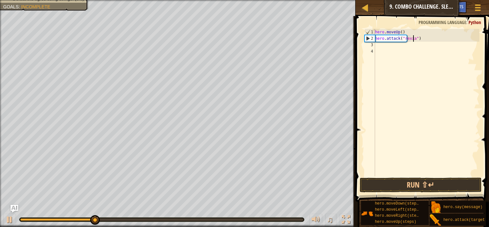
scroll to position [3, 3]
type textarea "hero.attack("rexxar")"
type textarea "m"
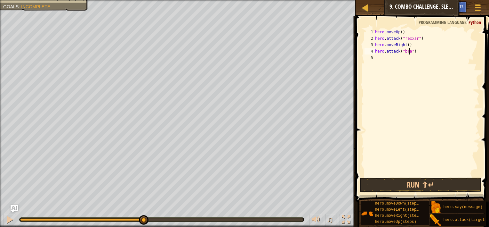
scroll to position [3, 3]
type textarea "hero.attack("[PERSON_NAME]")"
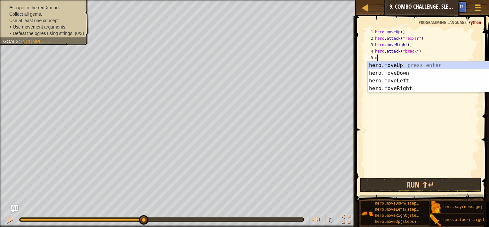
type textarea "m"
click at [76, 4] on ul "Escape to the red X mark. Collect all gems." at bounding box center [44, 10] width 82 height 13
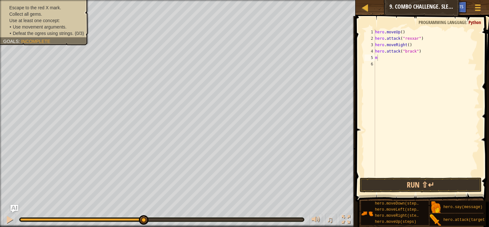
click at [64, 41] on div "Escape to the red X mark. Collect all gems. Use at least one concept: • Use mov…" at bounding box center [41, 20] width 96 height 49
click at [48, 40] on span "Incomplete" at bounding box center [35, 41] width 29 height 5
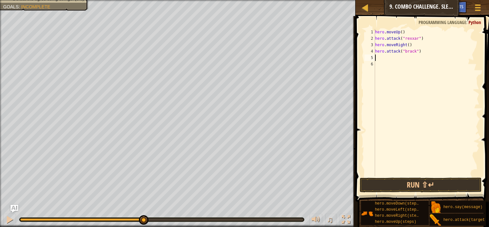
type textarea "m"
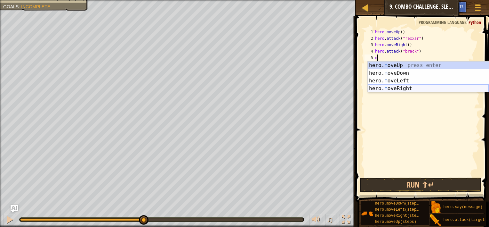
click at [400, 88] on div "hero. m oveUp press enter hero. m oveDown press enter hero. m oveLeft press ent…" at bounding box center [428, 84] width 121 height 46
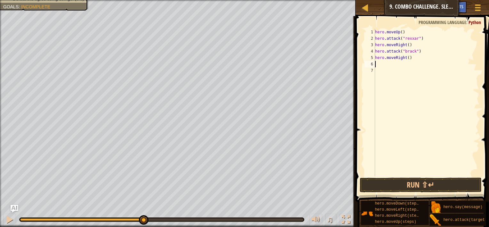
type textarea "m"
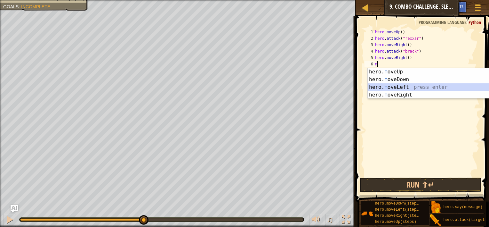
click at [398, 85] on div "hero. m oveUp press enter hero. m oveDown press enter hero. m oveLeft press ent…" at bounding box center [428, 91] width 121 height 46
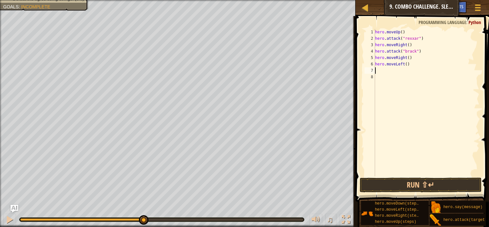
type textarea "m"
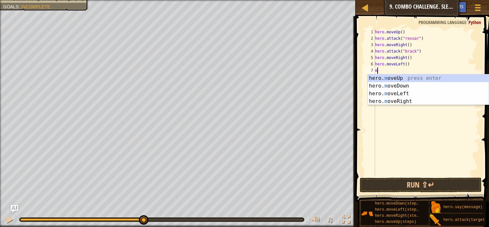
click at [398, 85] on div "hero. m oveUp press enter hero. m oveDown press enter hero. m oveLeft press ent…" at bounding box center [428, 97] width 121 height 46
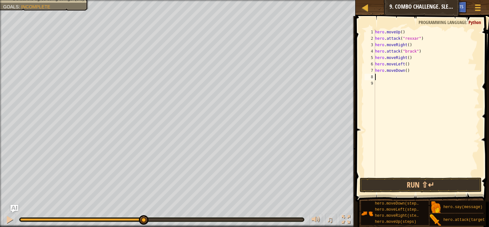
type textarea "m"
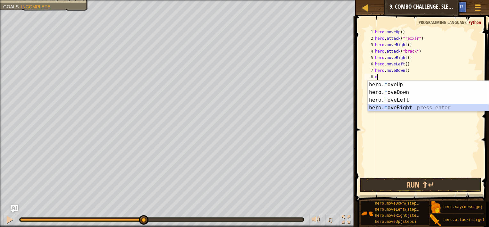
click at [405, 104] on div "hero. m oveUp press enter hero. m oveDown press enter hero. m oveLeft press ent…" at bounding box center [428, 104] width 121 height 46
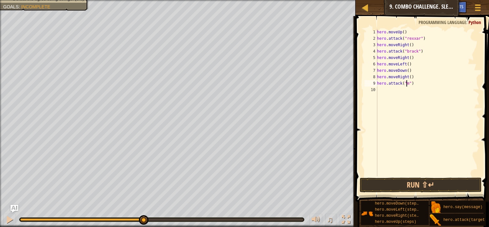
scroll to position [3, 2]
type textarea "hero.attack("")"
type textarea "m"
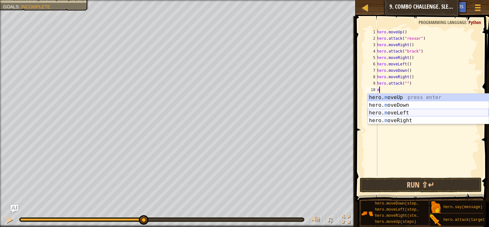
click at [398, 110] on div "hero. m oveUp press enter hero. m oveDown press enter hero. m oveLeft press ent…" at bounding box center [428, 116] width 121 height 46
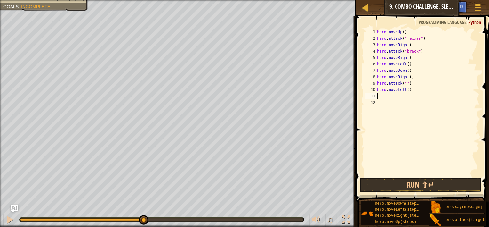
type textarea "m"
click at [403, 84] on div "hero . moveUp ( ) hero . attack ( "rexxar" ) hero . moveRight ( ) hero . attack…" at bounding box center [428, 109] width 104 height 160
click at [405, 83] on div "hero . moveUp ( ) hero . attack ( "rexxar" ) hero . moveRight ( ) hero . attack…" at bounding box center [428, 109] width 104 height 160
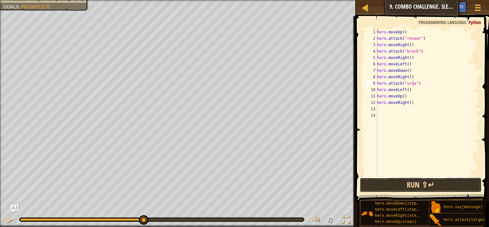
click at [387, 187] on button "Run ⇧↵" at bounding box center [421, 184] width 122 height 15
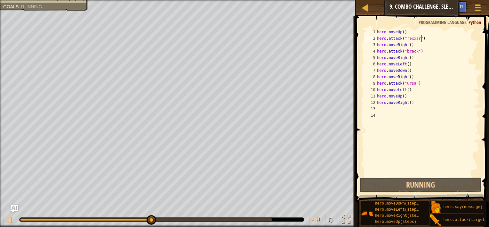
click at [423, 36] on div "hero . moveUp ( ) hero . attack ( "rexxar" ) hero . moveRight ( ) hero . attack…" at bounding box center [428, 109] width 104 height 160
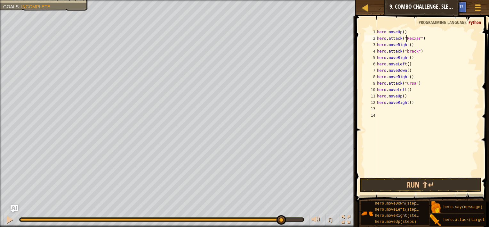
click at [406, 51] on div "hero . moveUp ( ) hero . attack ( "Rexxar" ) hero . moveRight ( ) hero . attack…" at bounding box center [428, 109] width 104 height 160
type textarea "hero.attack("Ursa")"
click at [396, 170] on div "hero . moveUp ( ) hero . attack ( "Rexxar" ) hero . moveRight ( ) hero . attack…" at bounding box center [428, 109] width 104 height 160
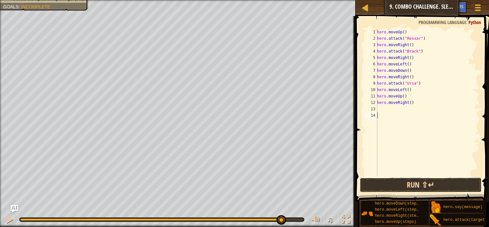
click at [388, 181] on button "Run ⇧↵" at bounding box center [421, 184] width 122 height 15
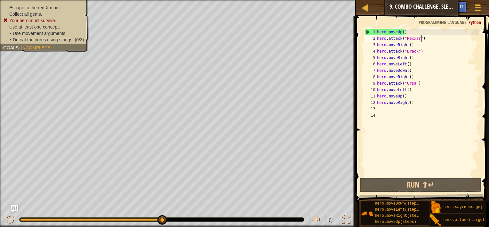
click at [422, 39] on div "hero . moveUp ( ) hero . attack ( "Rexxar" ) hero . moveRight ( ) hero . attack…" at bounding box center [428, 109] width 104 height 160
type textarea "hero.attack("Rexxar")"
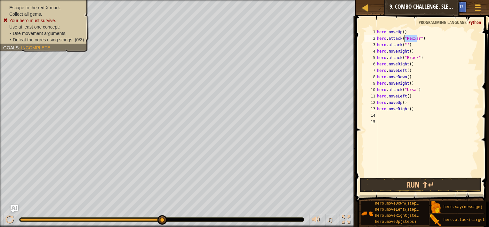
drag, startPoint x: 418, startPoint y: 37, endPoint x: 405, endPoint y: 39, distance: 13.3
click at [405, 39] on div "hero . moveUp ( ) hero . attack ( "Rexxar" ) hero . attack ( "" ) hero . moveRi…" at bounding box center [428, 109] width 104 height 160
click at [404, 45] on div "hero . moveUp ( ) hero . attack ( "Rexxar" ) hero . attack ( "" ) hero . moveRi…" at bounding box center [428, 109] width 104 height 160
paste textarea "Rexxar"
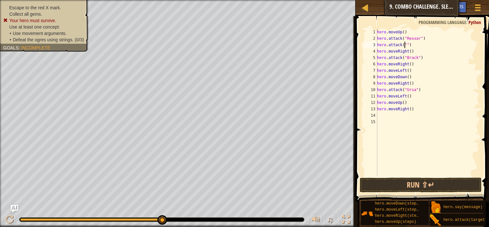
type textarea "hero.attack("Rexxar")"
click at [429, 131] on div "hero . moveUp ( ) hero . attack ( "Rexxar" ) hero . attack ( "Rexxar" ) hero . …" at bounding box center [428, 109] width 104 height 160
type textarea "hero.attack("Brack")"
click at [410, 126] on div "hero . moveUp ( ) hero . attack ( "Rexxar" ) hero . attack ( "Rexxar" ) hero . …" at bounding box center [428, 109] width 104 height 160
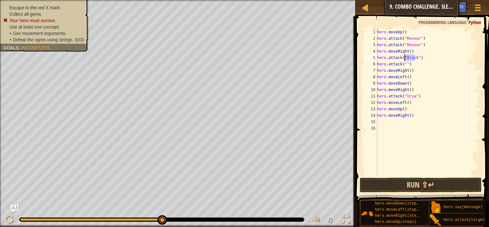
drag, startPoint x: 414, startPoint y: 57, endPoint x: 404, endPoint y: 57, distance: 10.6
click at [404, 57] on div "hero . moveUp ( ) hero . attack ( "Rexxar" ) hero . attack ( "Rexxar" ) hero . …" at bounding box center [428, 109] width 104 height 160
click at [404, 65] on div "hero . moveUp ( ) hero . attack ( "Rexxar" ) hero . attack ( "Rexxar" ) hero . …" at bounding box center [428, 109] width 104 height 160
paste textarea "Brack"
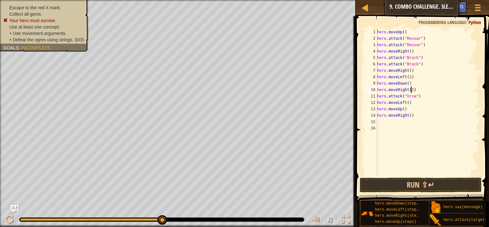
type textarea "hero.attack("Ursa")"
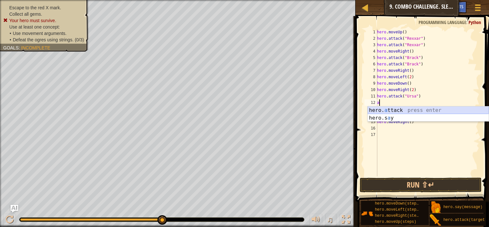
click at [420, 109] on div "hero. a ttack press enter hero.s a y press enter" at bounding box center [428, 121] width 121 height 31
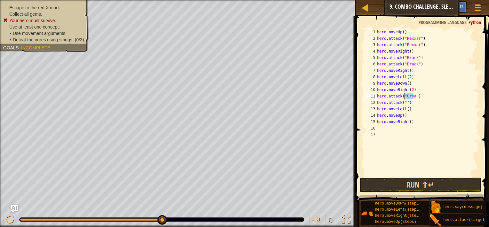
drag, startPoint x: 412, startPoint y: 96, endPoint x: 405, endPoint y: 96, distance: 7.0
click at [405, 96] on div "hero . moveUp ( ) hero . attack ( "Rexxar" ) hero . attack ( "Rexxar" ) hero . …" at bounding box center [428, 109] width 104 height 160
type textarea "hero.attack("Ursa")"
drag, startPoint x: 404, startPoint y: 102, endPoint x: 463, endPoint y: 136, distance: 67.9
click at [463, 136] on div "hero . moveUp ( ) hero . attack ( "Rexxar" ) hero . attack ( "Rexxar" ) hero . …" at bounding box center [428, 109] width 104 height 160
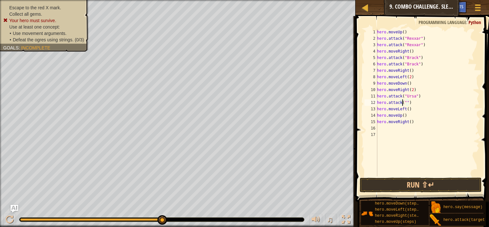
click at [403, 101] on div "hero . moveUp ( ) hero . attack ( "Rexxar" ) hero . attack ( "Rexxar" ) hero . …" at bounding box center [428, 109] width 104 height 160
click at [405, 102] on div "hero . moveUp ( ) hero . attack ( "Rexxar" ) hero . attack ( "Rexxar" ) hero . …" at bounding box center [428, 109] width 104 height 160
paste textarea "Ursa"
click at [405, 183] on button "Run ⇧↵" at bounding box center [421, 184] width 122 height 15
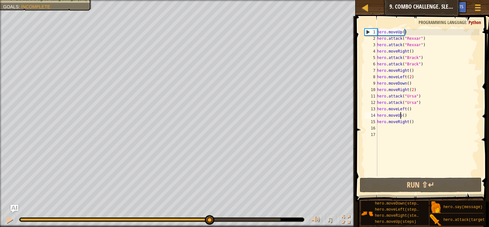
click at [401, 116] on div "hero . moveUp ( ) hero . attack ( "Rexxar" ) hero . attack ( "Rexxar" ) hero . …" at bounding box center [428, 109] width 104 height 160
click at [408, 109] on div "hero . moveUp ( ) hero . attack ( "Rexxar" ) hero . attack ( "Rexxar" ) hero . …" at bounding box center [428, 109] width 104 height 160
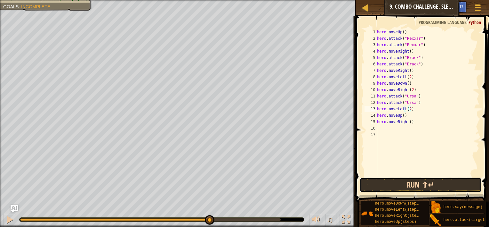
click at [418, 182] on button "Run ⇧↵" at bounding box center [421, 184] width 122 height 15
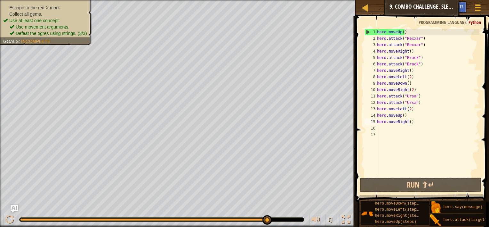
click at [408, 121] on div "hero . moveUp ( ) hero . attack ( "Rexxar" ) hero . attack ( "Rexxar" ) hero . …" at bounding box center [428, 109] width 104 height 160
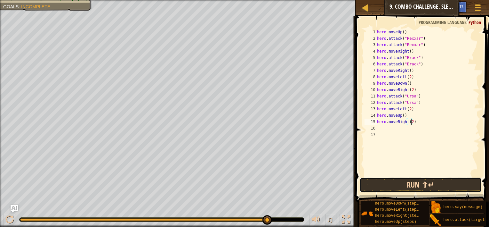
click at [402, 180] on button "Run ⇧↵" at bounding box center [421, 184] width 122 height 15
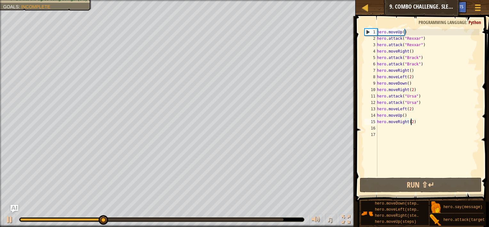
scroll to position [3, 2]
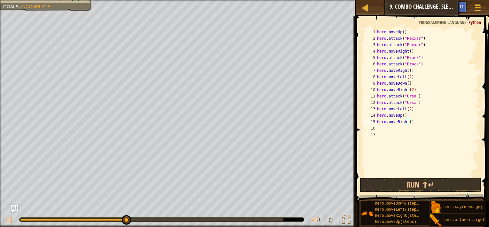
type textarea "hero.moveRight(3)"
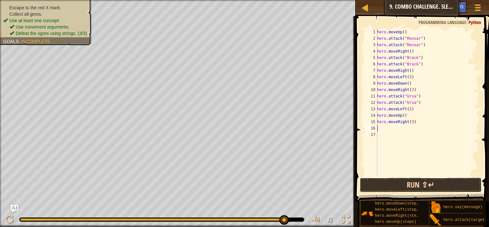
click at [384, 181] on button "Run ⇧↵" at bounding box center [421, 184] width 122 height 15
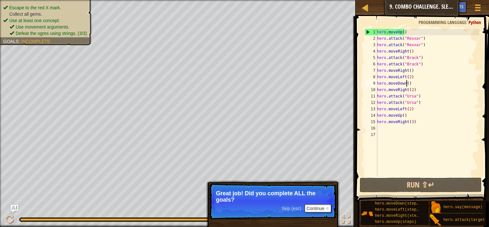
click at [406, 83] on div "hero . moveUp ( ) hero . attack ( "Rexxar" ) hero . attack ( "Rexxar" ) hero . …" at bounding box center [428, 109] width 104 height 160
type textarea "hero.moveDown(2)"
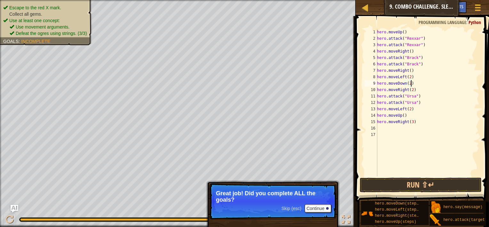
scroll to position [3, 0]
type textarea "m"
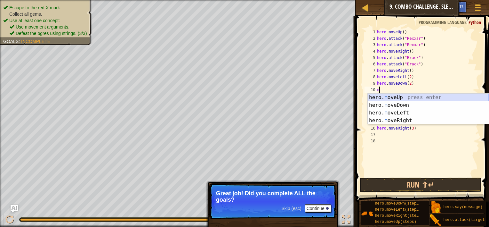
click at [394, 99] on div "hero. m oveUp press enter hero. m oveDown press enter hero. m oveLeft press ent…" at bounding box center [428, 116] width 121 height 46
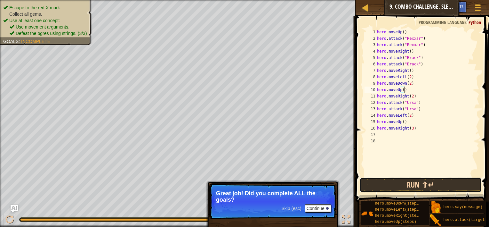
click at [453, 181] on button "Run ⇧↵" at bounding box center [421, 184] width 122 height 15
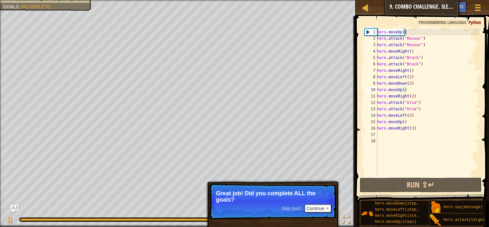
click at [284, 207] on span "Skip (esc)" at bounding box center [291, 208] width 20 height 5
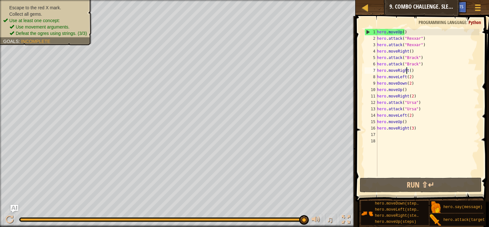
click at [406, 69] on div "hero . moveUp ( ) hero . attack ( "Rexxar" ) hero . attack ( "Rexxar" ) hero . …" at bounding box center [428, 109] width 104 height 160
type textarea "hero.moveRight()"
drag, startPoint x: 411, startPoint y: 70, endPoint x: 376, endPoint y: 70, distance: 34.9
click at [376, 70] on div "hero.moveRight() 1 2 3 4 5 6 7 8 9 10 11 12 13 14 15 16 17 18 hero . moveUp ( )…" at bounding box center [421, 102] width 116 height 147
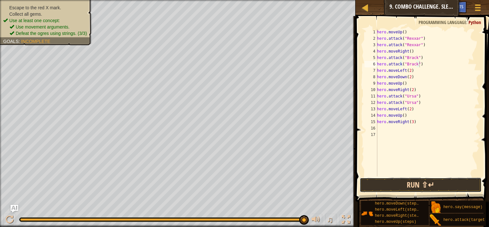
click at [414, 186] on button "Run ⇧↵" at bounding box center [421, 184] width 122 height 15
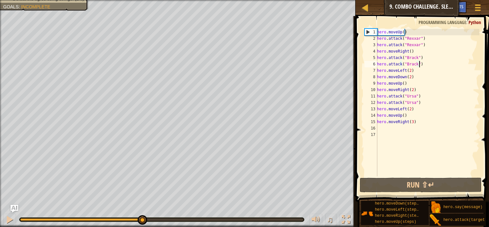
click at [408, 72] on div "hero . moveUp ( ) hero . attack ( "Rexxar" ) hero . attack ( "Rexxar" ) hero . …" at bounding box center [428, 109] width 104 height 160
type textarea "hero.moveLeft()"
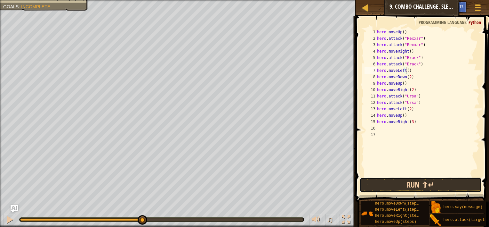
click at [405, 183] on button "Run ⇧↵" at bounding box center [421, 184] width 122 height 15
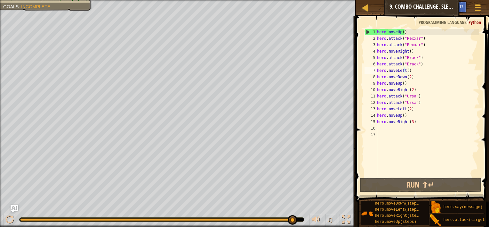
click at [414, 88] on div "hero . moveUp ( ) hero . attack ( "Rexxar" ) hero . attack ( "Rexxar" ) hero . …" at bounding box center [428, 109] width 104 height 160
type textarea "hero.moveRight(2)"
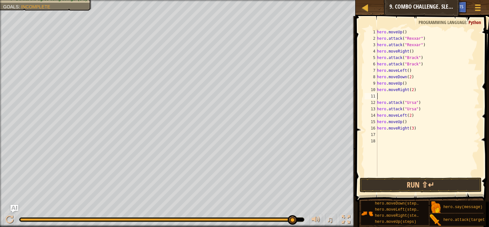
type textarea "m"
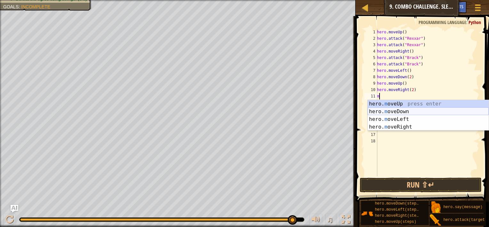
click at [397, 111] on div "hero. m oveUp press enter hero. m oveDown press enter hero. m oveLeft press ent…" at bounding box center [428, 123] width 121 height 46
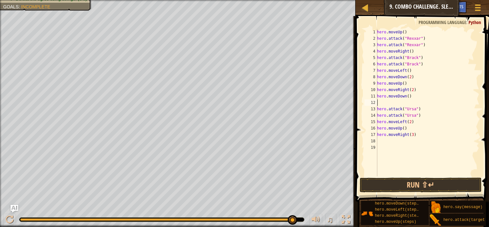
type textarea "m"
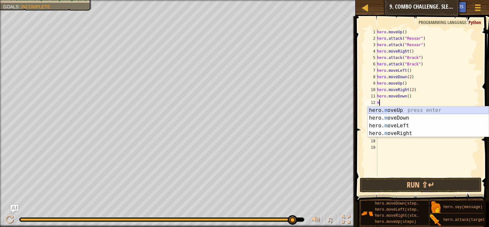
click at [393, 107] on div "hero. m oveUp press enter hero. m oveDown press enter hero. m oveLeft press ent…" at bounding box center [428, 129] width 121 height 46
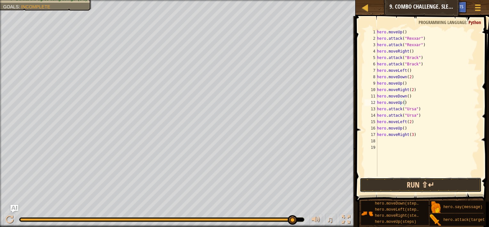
click at [387, 183] on button "Run ⇧↵" at bounding box center [421, 184] width 122 height 15
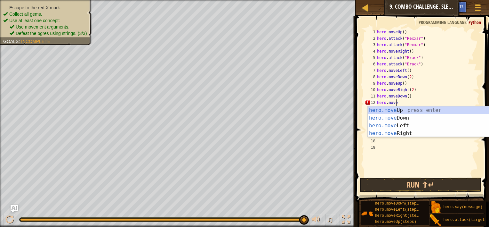
type textarea "h"
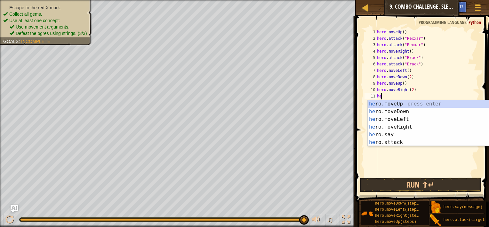
type textarea "h"
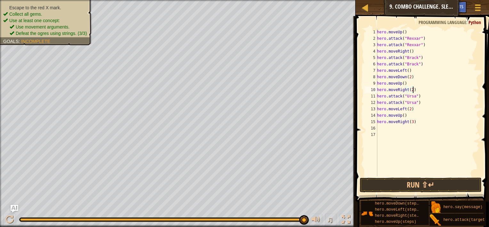
type textarea "hero.attack("Ursa")"
type textarea "m"
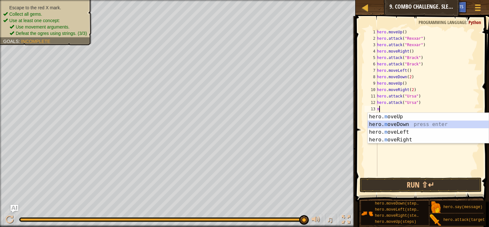
click at [401, 123] on div "hero. m oveUp press enter hero. m oveDown press enter hero. m oveLeft press ent…" at bounding box center [428, 136] width 121 height 46
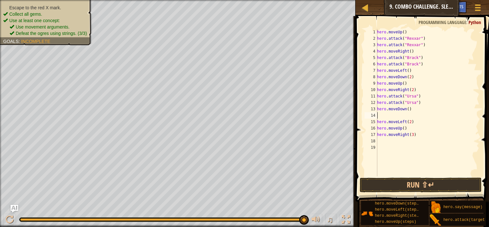
type textarea "m"
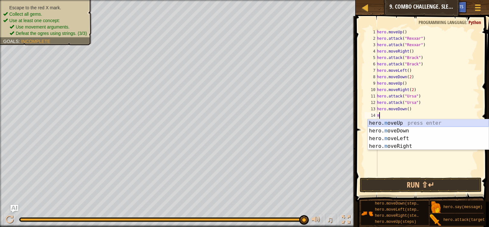
click at [401, 120] on div "hero. m oveUp press enter hero. m oveDown press enter hero. m oveLeft press ent…" at bounding box center [428, 142] width 121 height 46
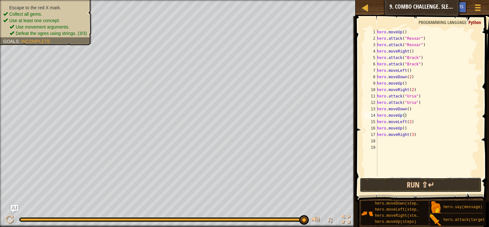
click at [390, 185] on button "Run ⇧↵" at bounding box center [421, 184] width 122 height 15
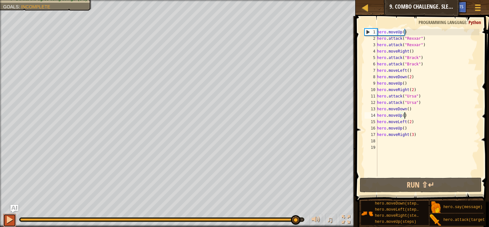
click at [9, 217] on div at bounding box center [9, 219] width 8 height 8
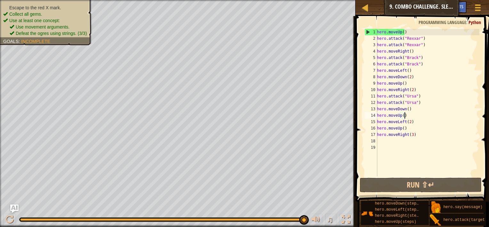
click at [13, 208] on img "Ask AI" at bounding box center [14, 208] width 8 height 8
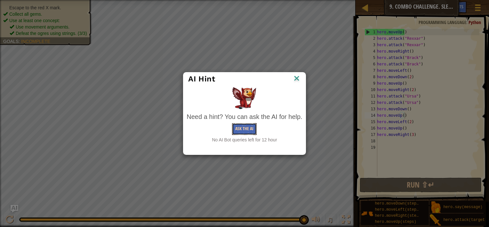
click at [240, 131] on button "Ask the AI" at bounding box center [244, 129] width 25 height 12
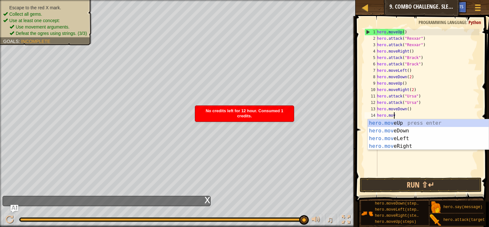
type textarea "h"
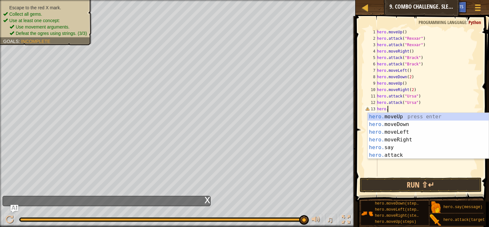
type textarea "h"
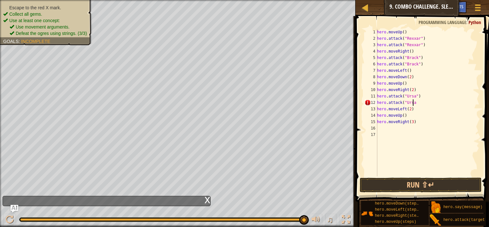
scroll to position [3, 3]
type textarea "hero.attack("Ursa)"
click at [445, 160] on div "hero . moveUp ( ) hero . attack ( "Rexxar" ) hero . attack ( "Rexxar" ) hero . …" at bounding box center [428, 109] width 104 height 160
click at [445, 94] on div "hero . moveUp ( ) hero . attack ( "Rexxar" ) hero . attack ( "Rexxar" ) hero . …" at bounding box center [428, 109] width 104 height 160
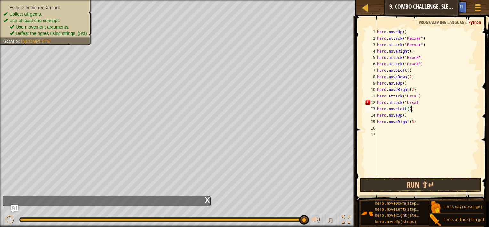
click at [447, 106] on div "hero . moveUp ( ) hero . attack ( "Rexxar" ) hero . attack ( "Rexxar" ) hero . …" at bounding box center [428, 109] width 104 height 160
click at [452, 96] on div "hero . moveUp ( ) hero . attack ( "Rexxar" ) hero . attack ( "Rexxar" ) hero . …" at bounding box center [428, 109] width 104 height 160
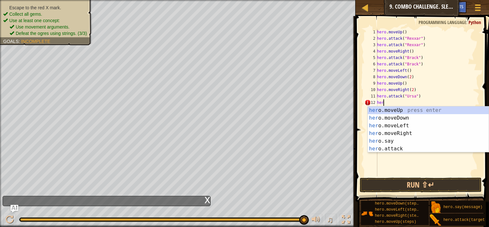
type textarea "h"
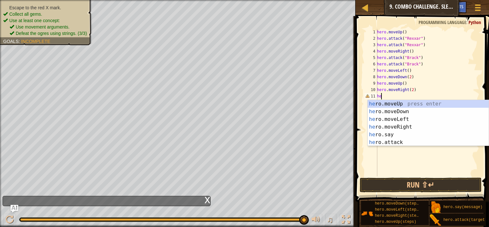
type textarea "h"
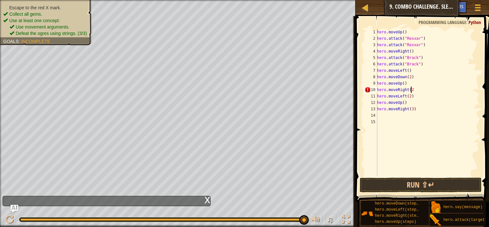
type textarea "hero.moveRight(2)"
type textarea "a"
type textarea "="
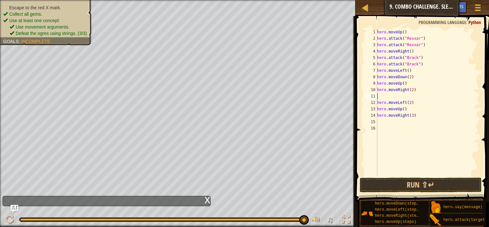
type textarea "]"
click at [434, 184] on button "Run ⇧↵" at bounding box center [421, 184] width 122 height 15
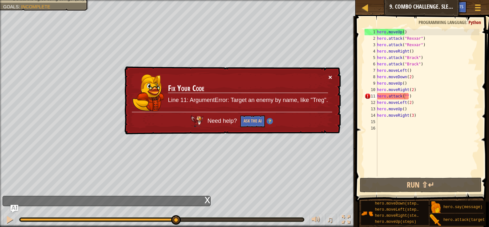
click at [329, 74] on button "×" at bounding box center [330, 77] width 4 height 7
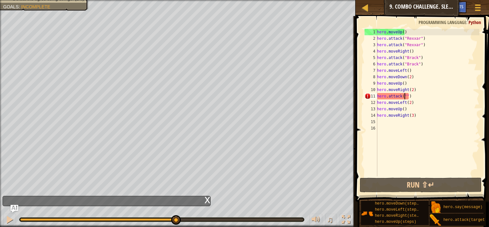
scroll to position [3, 2]
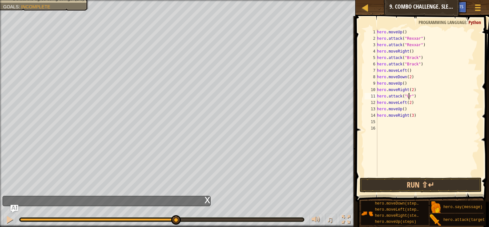
type textarea "hero.attack("Ursa")"
click at [460, 182] on button "Run ⇧↵" at bounding box center [421, 184] width 122 height 15
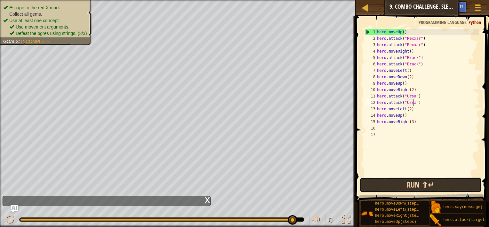
click at [409, 184] on button "Run ⇧↵" at bounding box center [421, 184] width 122 height 15
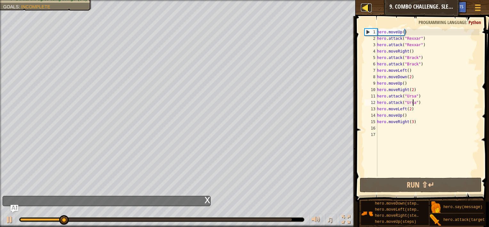
click at [365, 6] on div at bounding box center [365, 8] width 8 height 8
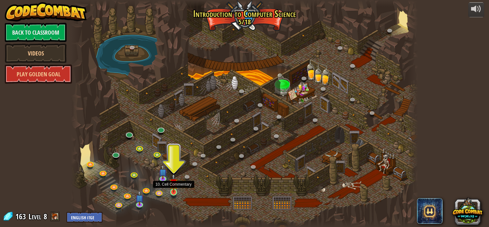
click at [171, 184] on img at bounding box center [173, 183] width 9 height 20
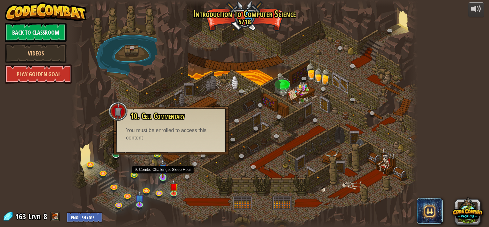
click at [161, 175] on img at bounding box center [163, 168] width 9 height 20
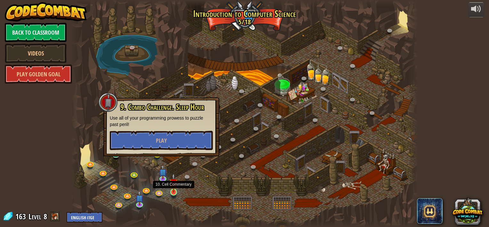
click at [174, 190] on img at bounding box center [173, 183] width 9 height 20
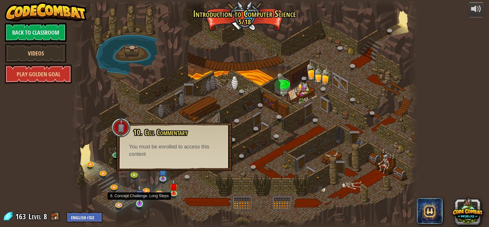
click at [137, 203] on img at bounding box center [139, 194] width 9 height 20
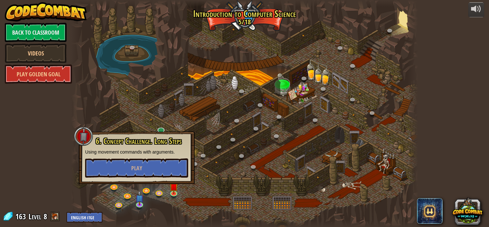
click at [217, 183] on div at bounding box center [244, 113] width 347 height 227
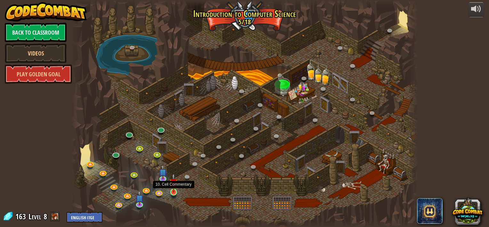
click at [173, 190] on img at bounding box center [173, 183] width 9 height 20
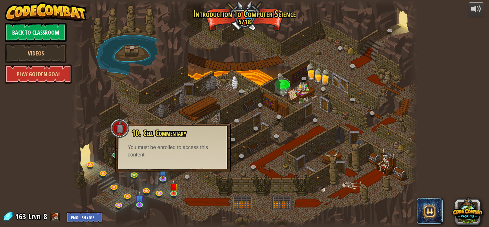
click at [191, 185] on div at bounding box center [244, 113] width 347 height 227
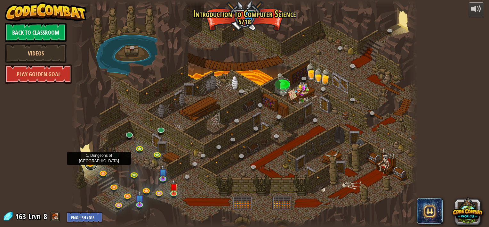
click at [90, 164] on link at bounding box center [91, 163] width 13 height 13
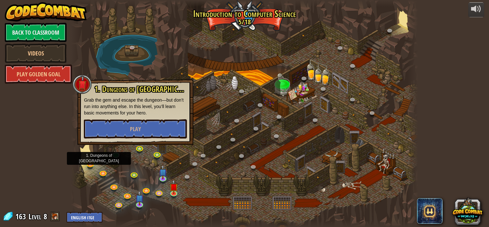
click at [120, 118] on div "1. Dungeons of [PERSON_NAME] Grab the gem and escape the dungeon—but don’t run …" at bounding box center [135, 111] width 103 height 53
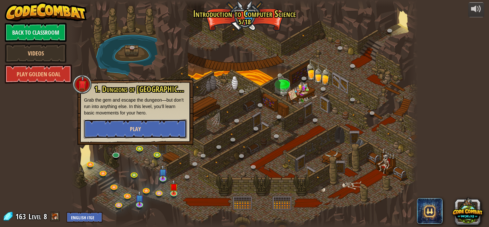
click at [120, 127] on button "Play" at bounding box center [135, 128] width 103 height 19
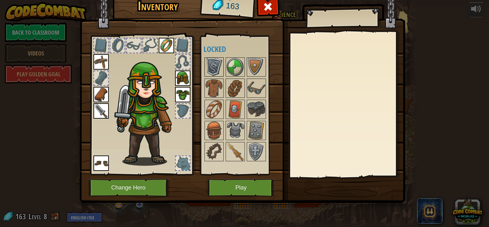
click at [215, 69] on img at bounding box center [214, 67] width 18 height 18
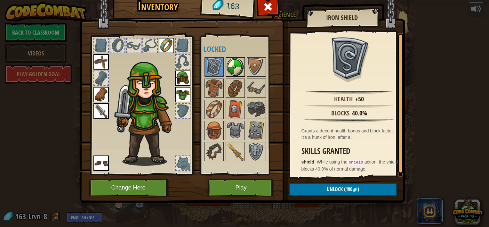
click at [237, 71] on img at bounding box center [235, 67] width 18 height 18
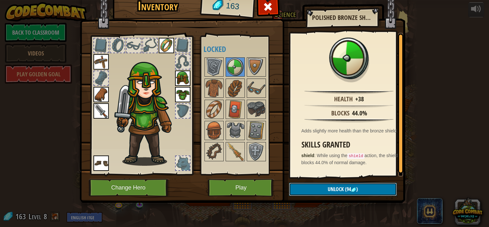
click at [319, 188] on button "Unlock (94 )" at bounding box center [343, 188] width 108 height 13
click at [305, 189] on button "Confirm" at bounding box center [343, 188] width 108 height 13
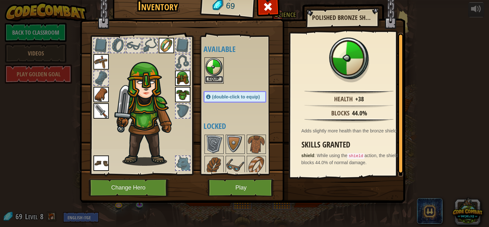
click at [214, 76] on button "Equip" at bounding box center [214, 79] width 18 height 7
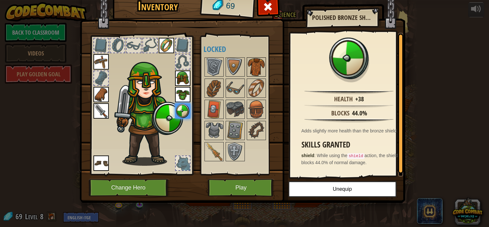
click at [249, 62] on img at bounding box center [256, 67] width 18 height 18
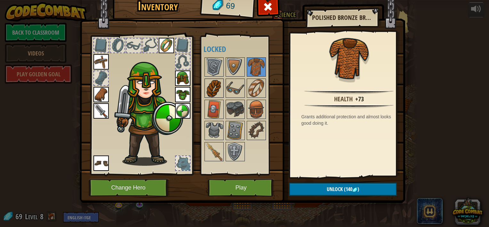
click at [214, 83] on img at bounding box center [214, 88] width 18 height 18
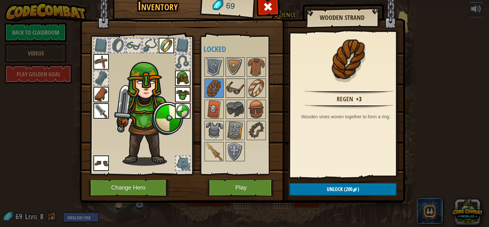
click at [228, 82] on img at bounding box center [235, 88] width 18 height 18
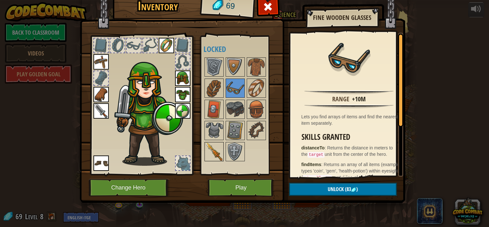
click at [212, 149] on img at bounding box center [214, 151] width 18 height 18
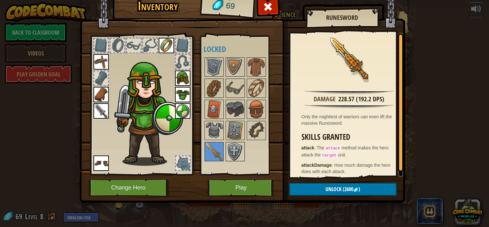
click at [238, 147] on img at bounding box center [235, 151] width 18 height 18
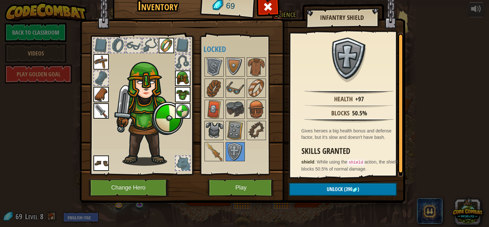
click at [212, 128] on img at bounding box center [214, 130] width 18 height 18
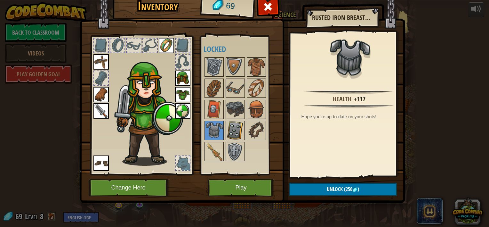
click at [232, 129] on img at bounding box center [235, 130] width 18 height 18
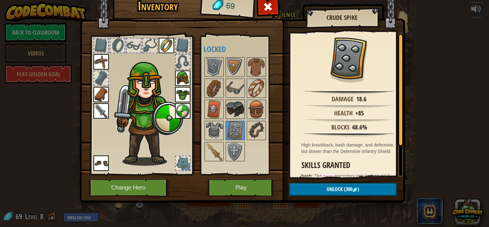
click at [238, 107] on img at bounding box center [235, 109] width 18 height 18
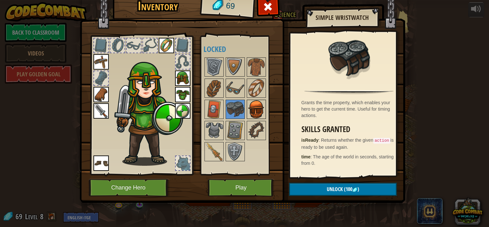
click at [255, 108] on img at bounding box center [256, 109] width 18 height 18
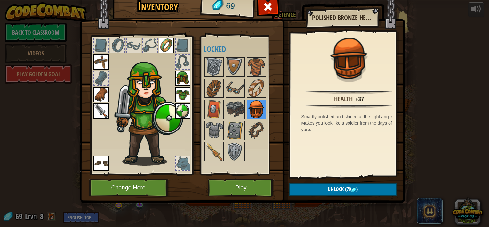
click at [256, 103] on img at bounding box center [256, 109] width 18 height 18
click at [237, 104] on img at bounding box center [235, 109] width 18 height 18
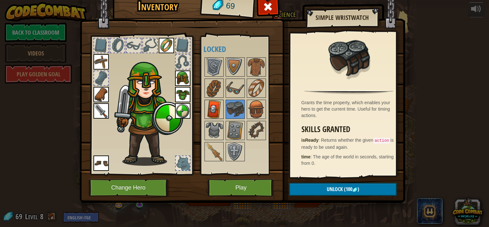
click at [208, 104] on img at bounding box center [214, 109] width 18 height 18
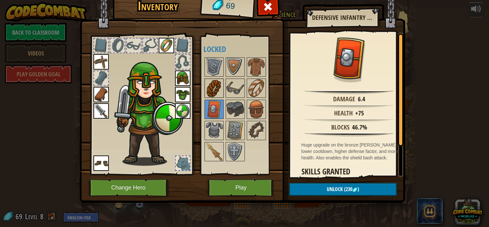
click at [213, 92] on img at bounding box center [214, 88] width 18 height 18
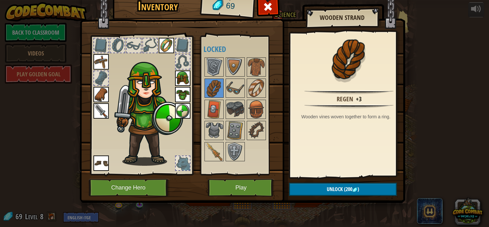
click at [245, 85] on div at bounding box center [242, 109] width 76 height 106
click at [258, 89] on img at bounding box center [256, 88] width 18 height 18
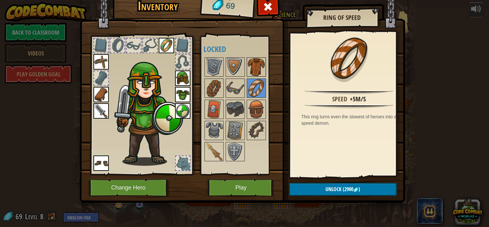
click at [248, 67] on img at bounding box center [256, 67] width 18 height 18
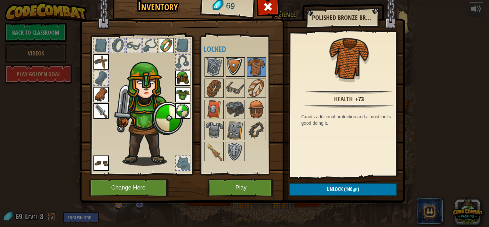
click at [233, 69] on img at bounding box center [235, 67] width 18 height 18
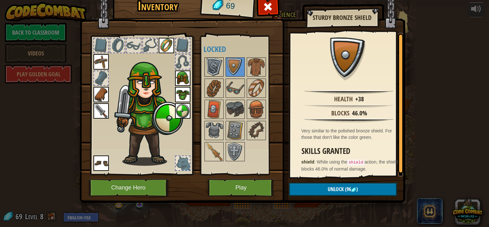
click at [208, 69] on img at bounding box center [214, 67] width 18 height 18
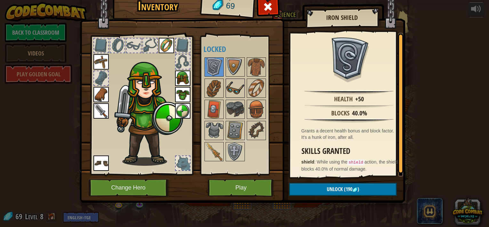
click at [232, 85] on img at bounding box center [235, 88] width 18 height 18
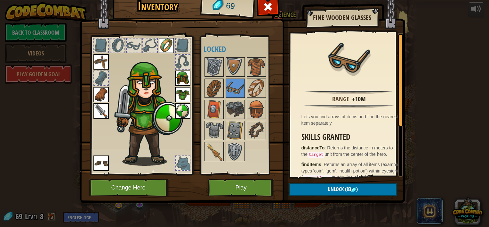
click at [237, 98] on div at bounding box center [242, 109] width 76 height 106
click at [237, 106] on img at bounding box center [235, 109] width 18 height 18
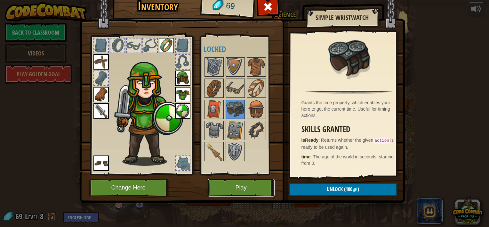
click at [236, 191] on button "Play" at bounding box center [241, 188] width 67 height 18
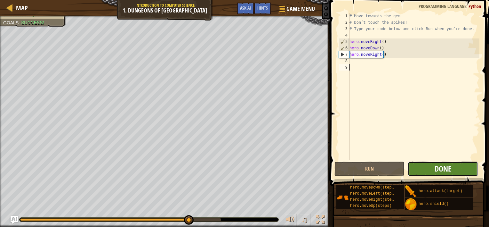
click at [449, 166] on span "Done" at bounding box center [443, 168] width 17 height 10
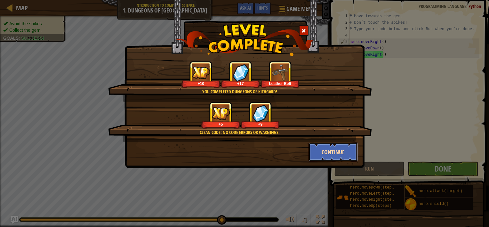
click at [331, 150] on button "Continue" at bounding box center [334, 151] width 50 height 19
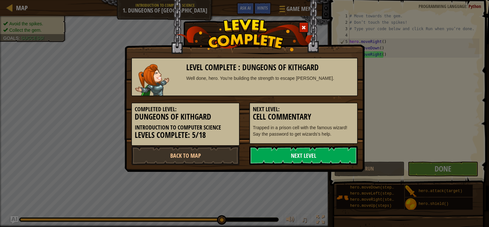
click at [314, 153] on link "Next Level" at bounding box center [303, 155] width 109 height 19
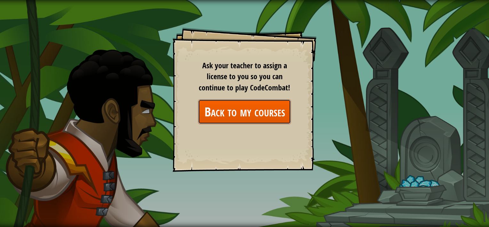
click at [253, 110] on link "Back to my courses" at bounding box center [244, 111] width 93 height 25
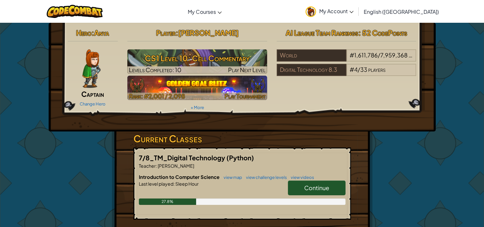
click at [199, 81] on img at bounding box center [197, 88] width 140 height 24
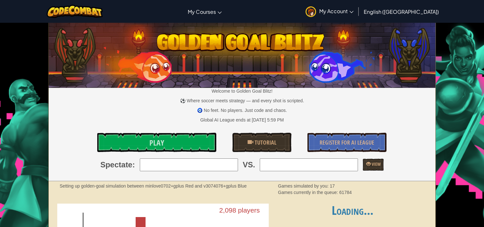
click at [188, 130] on div "Welcome to Golden Goal Blitz! ⚽ Where soccer meets strategy — and every shot is…" at bounding box center [242, 102] width 387 height 158
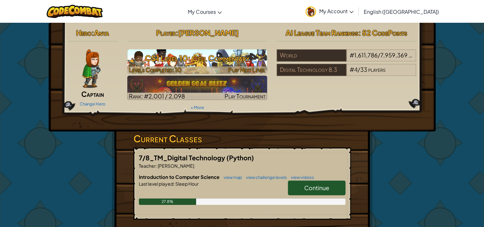
click at [189, 58] on h3 "CS1 Level 10: Cell Commentary" at bounding box center [197, 58] width 140 height 14
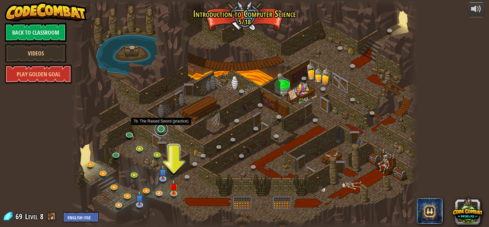
click at [161, 130] on link at bounding box center [161, 129] width 13 height 13
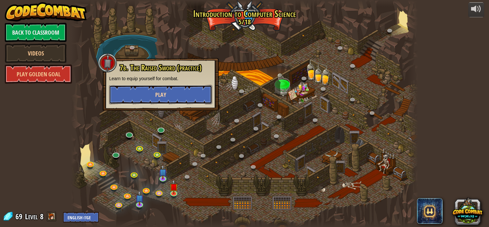
click at [163, 95] on span "Play" at bounding box center [160, 95] width 11 height 8
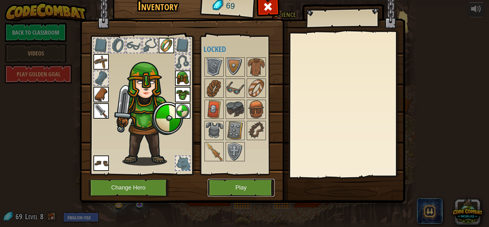
click at [238, 181] on button "Play" at bounding box center [241, 188] width 67 height 18
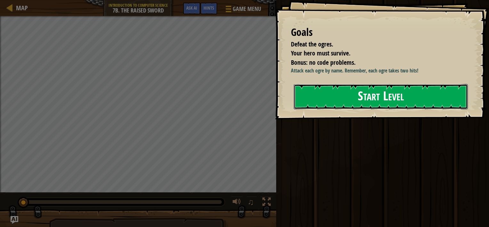
click at [336, 100] on button "Start Level" at bounding box center [381, 96] width 174 height 25
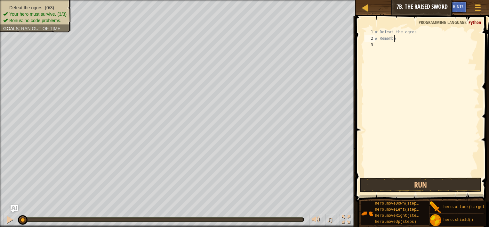
type textarea "#"
type textarea "m"
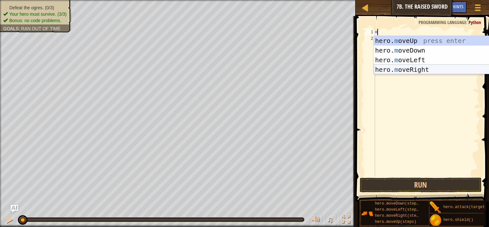
click at [417, 68] on div "hero. m oveUp press enter hero. m oveDown press enter hero. m oveLeft press ent…" at bounding box center [434, 65] width 121 height 58
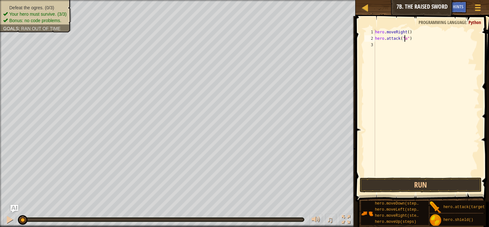
scroll to position [3, 2]
type textarea "hero.attack("")"
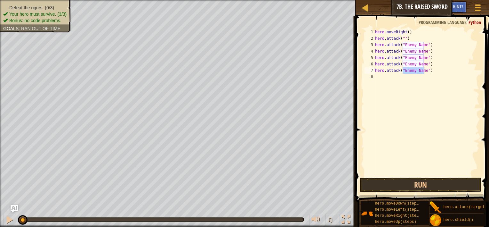
scroll to position [3, 4]
click at [401, 38] on div "hero . moveRight ( ) hero . attack ( "" ) hero . attack ( "Enemy Name" ) hero .…" at bounding box center [427, 109] width 106 height 160
click at [402, 38] on div "hero . moveRight ( ) hero . attack ( "" ) hero . attack ( "Enemy Name" ) hero .…" at bounding box center [427, 109] width 106 height 160
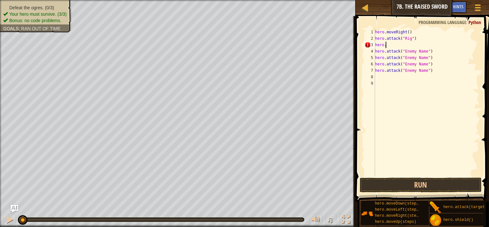
type textarea "h"
type textarea "hero.attack("Rig")"
type textarea "hero.attack("Enemy Name")"
type textarea "hero.attack("Ack")"
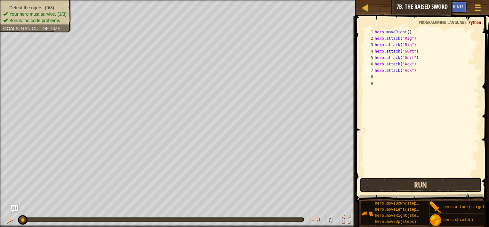
click at [411, 182] on button "Run" at bounding box center [421, 184] width 122 height 15
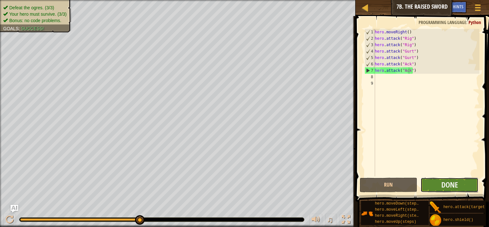
click at [427, 183] on button "Done" at bounding box center [450, 184] width 58 height 15
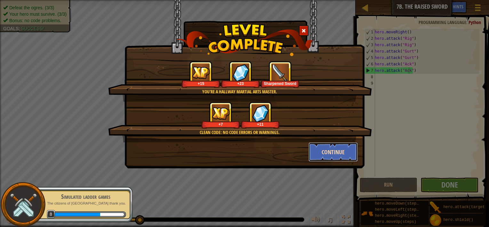
click at [332, 144] on button "Continue" at bounding box center [334, 151] width 50 height 19
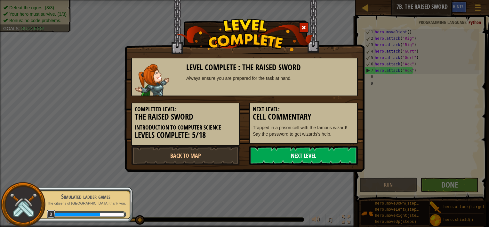
click at [329, 151] on link "Next Level" at bounding box center [303, 155] width 109 height 19
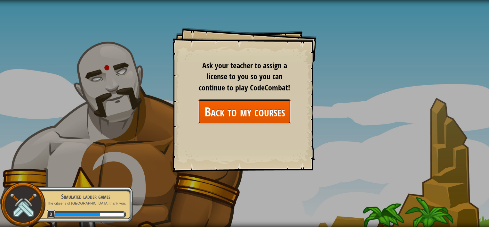
click at [242, 114] on link "Back to my courses" at bounding box center [244, 111] width 93 height 25
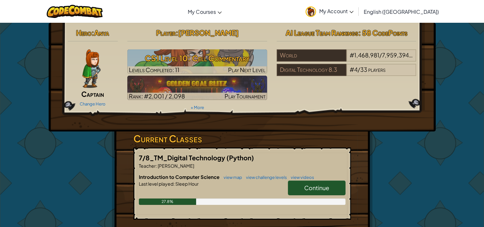
click at [318, 185] on span "Continue" at bounding box center [316, 187] width 25 height 7
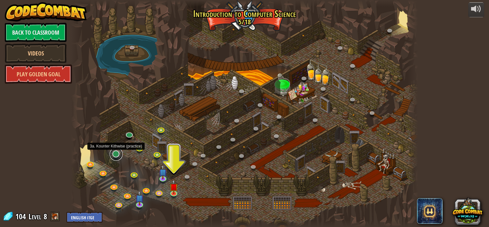
click at [117, 154] on link at bounding box center [116, 154] width 13 height 13
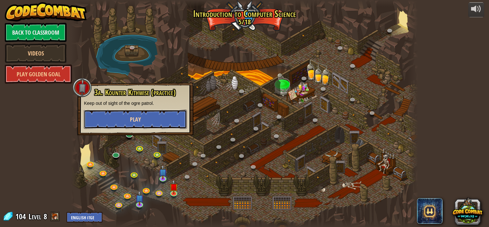
click at [141, 120] on button "Play" at bounding box center [135, 118] width 103 height 19
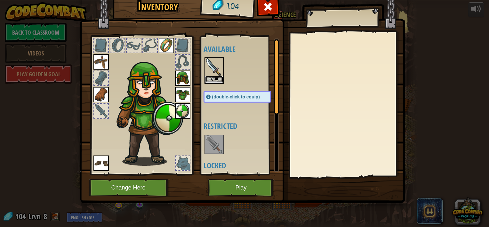
click at [210, 76] on button "Equip" at bounding box center [214, 79] width 18 height 7
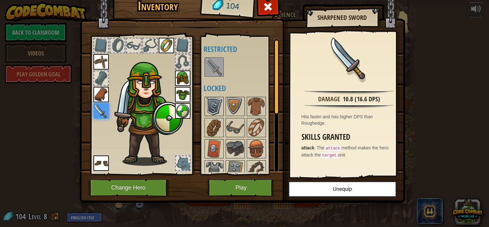
click at [218, 107] on img at bounding box center [214, 106] width 18 height 18
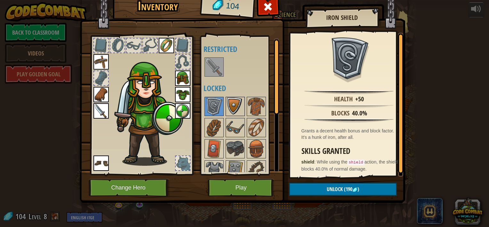
click at [235, 102] on img at bounding box center [235, 106] width 18 height 18
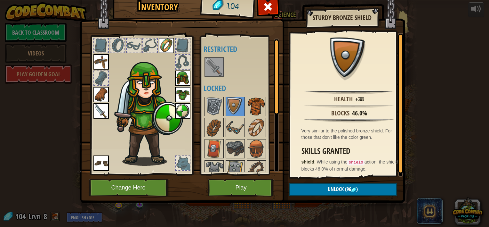
click at [264, 105] on img at bounding box center [256, 106] width 18 height 18
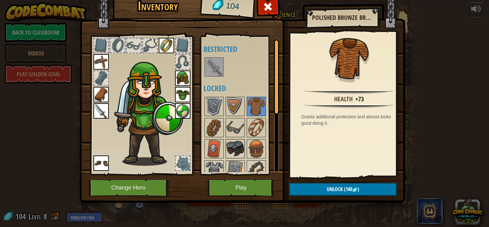
click at [232, 141] on img at bounding box center [235, 149] width 18 height 18
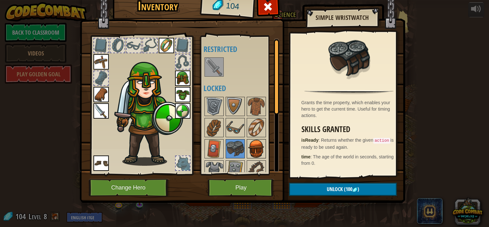
click at [256, 148] on img at bounding box center [256, 149] width 18 height 18
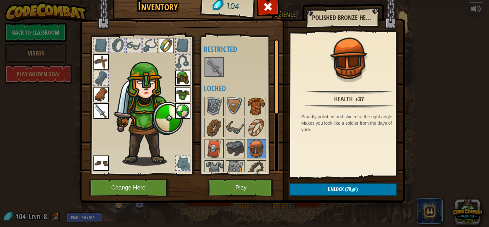
click at [257, 105] on img at bounding box center [256, 106] width 18 height 18
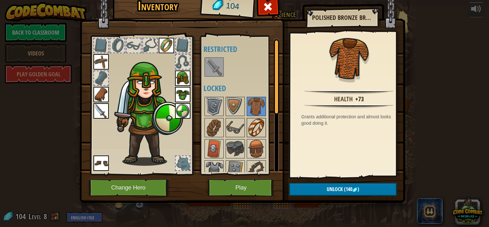
click at [254, 125] on img at bounding box center [256, 127] width 18 height 18
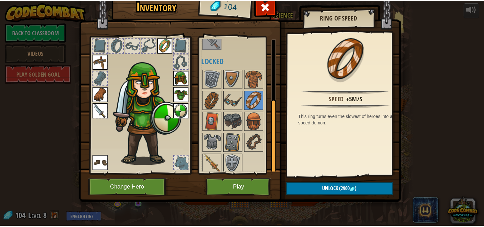
scroll to position [28, 0]
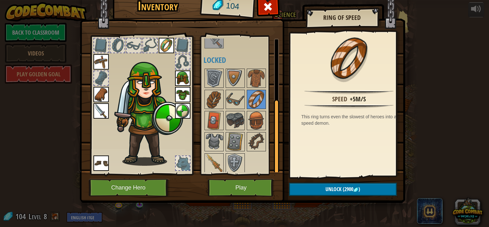
drag, startPoint x: 274, startPoint y: 97, endPoint x: 276, endPoint y: 163, distance: 65.3
click at [276, 163] on div at bounding box center [276, 137] width 5 height 75
click at [214, 160] on img at bounding box center [214, 163] width 18 height 18
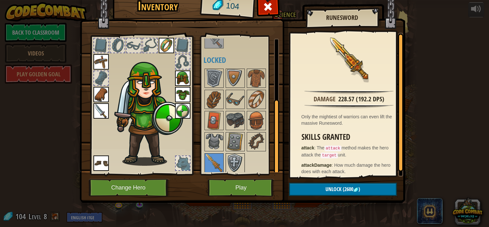
click at [236, 160] on img at bounding box center [235, 163] width 18 height 18
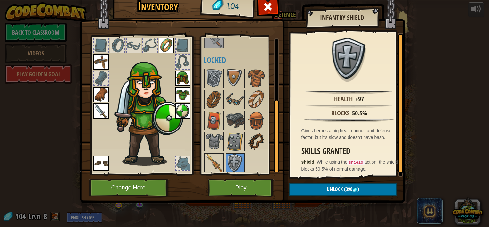
click at [255, 137] on img at bounding box center [256, 142] width 18 height 18
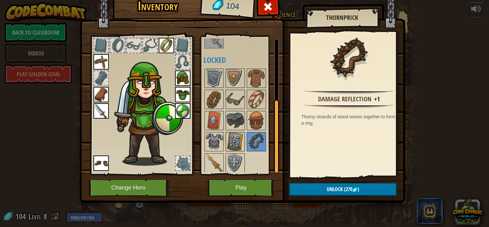
click at [234, 139] on img at bounding box center [235, 142] width 18 height 18
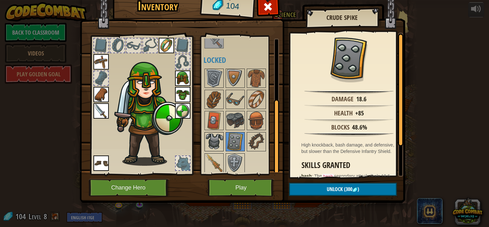
click at [214, 138] on img at bounding box center [214, 142] width 18 height 18
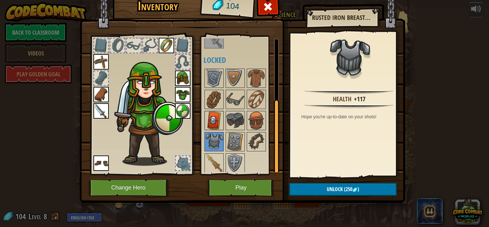
click at [213, 115] on img at bounding box center [214, 120] width 18 height 18
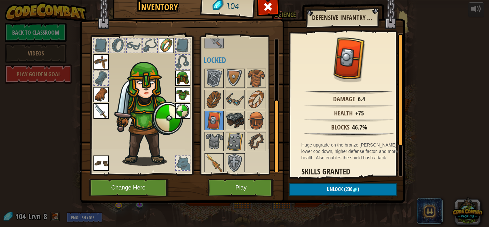
click at [235, 116] on img at bounding box center [235, 120] width 18 height 18
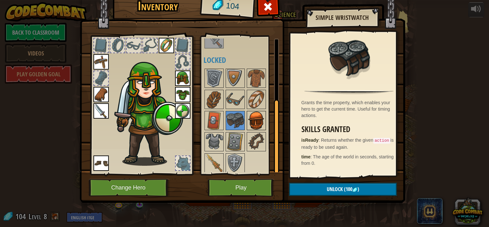
click at [256, 117] on img at bounding box center [256, 120] width 18 height 18
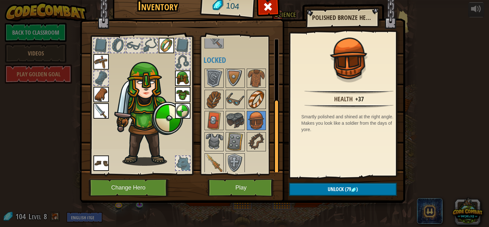
click at [254, 97] on img at bounding box center [256, 99] width 18 height 18
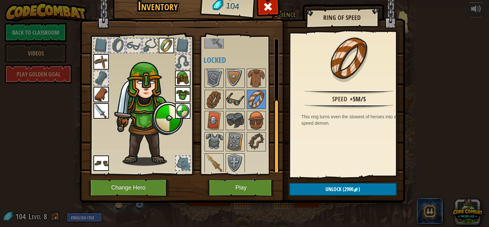
click at [237, 101] on img at bounding box center [235, 99] width 18 height 18
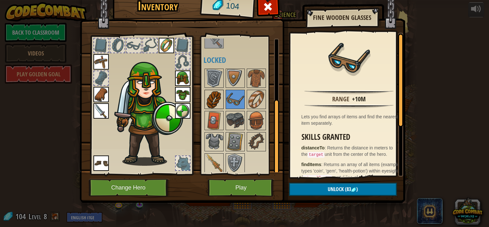
click at [216, 101] on img at bounding box center [214, 99] width 18 height 18
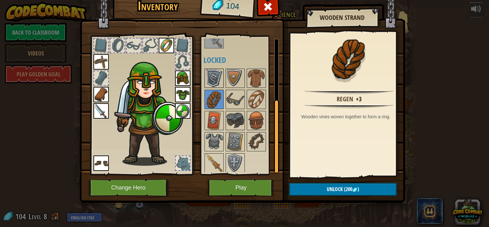
click at [218, 80] on img at bounding box center [214, 78] width 18 height 18
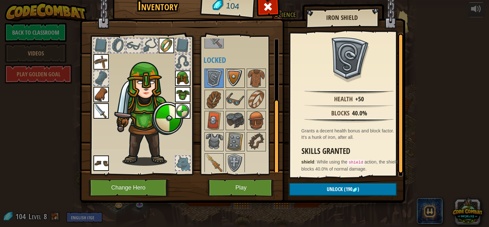
click at [234, 74] on img at bounding box center [235, 78] width 18 height 18
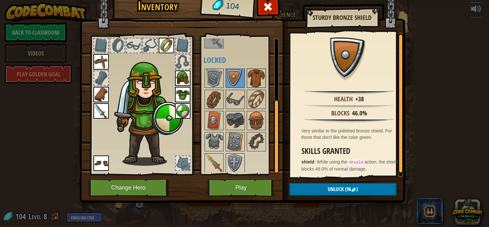
click at [255, 77] on img at bounding box center [256, 78] width 18 height 18
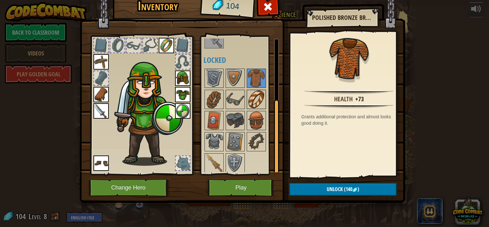
click at [253, 96] on img at bounding box center [256, 99] width 18 height 18
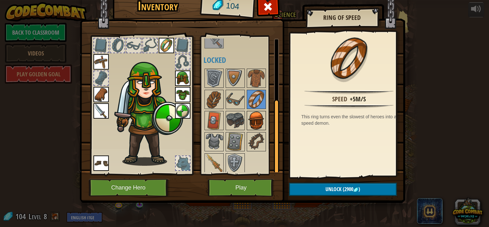
click at [260, 122] on img at bounding box center [256, 120] width 18 height 18
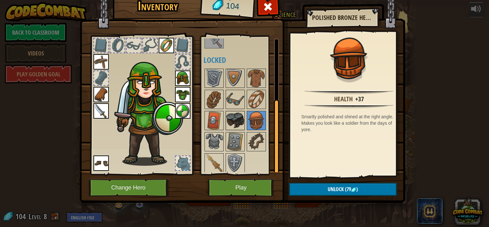
click at [228, 113] on img at bounding box center [235, 120] width 18 height 18
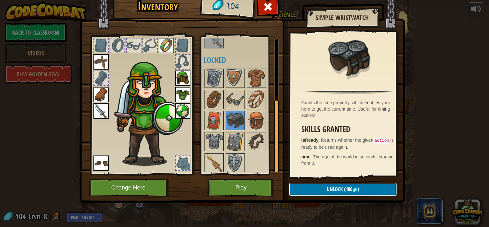
click at [327, 186] on span "Unlock" at bounding box center [335, 188] width 16 height 7
click at [328, 187] on button "Confirm" at bounding box center [343, 188] width 108 height 13
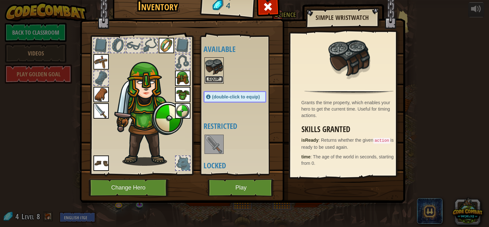
click at [212, 77] on button "Equip" at bounding box center [214, 79] width 18 height 7
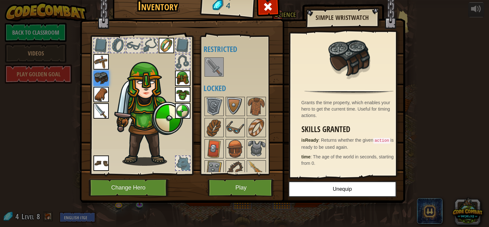
click at [182, 77] on img at bounding box center [182, 77] width 15 height 15
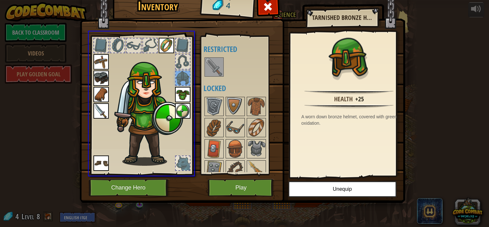
drag, startPoint x: 183, startPoint y: 77, endPoint x: 237, endPoint y: 68, distance: 55.2
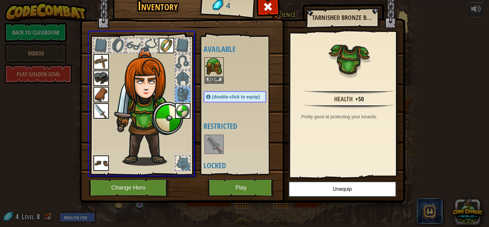
drag, startPoint x: 182, startPoint y: 90, endPoint x: 249, endPoint y: 70, distance: 69.3
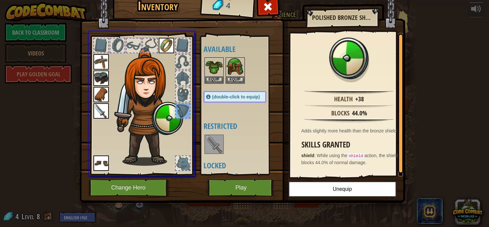
drag, startPoint x: 184, startPoint y: 108, endPoint x: 265, endPoint y: 77, distance: 86.3
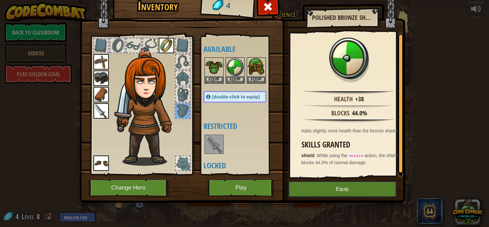
drag, startPoint x: 169, startPoint y: 37, endPoint x: 172, endPoint y: 44, distance: 7.3
click at [172, 44] on div at bounding box center [142, 103] width 106 height 144
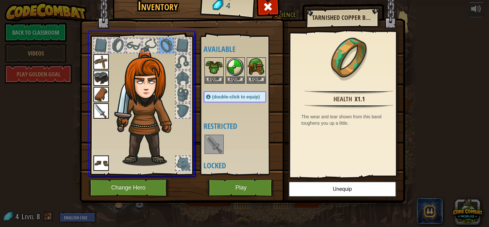
drag, startPoint x: 168, startPoint y: 43, endPoint x: 252, endPoint y: 95, distance: 99.1
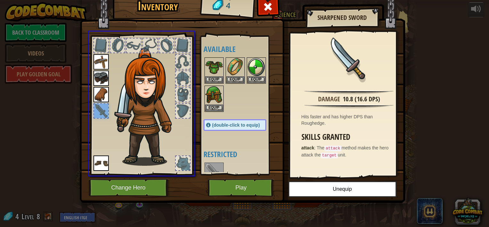
drag, startPoint x: 101, startPoint y: 108, endPoint x: 228, endPoint y: 94, distance: 127.8
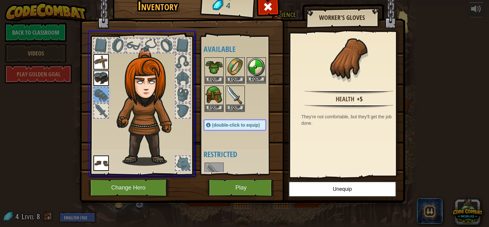
drag, startPoint x: 99, startPoint y: 95, endPoint x: 222, endPoint y: 109, distance: 123.8
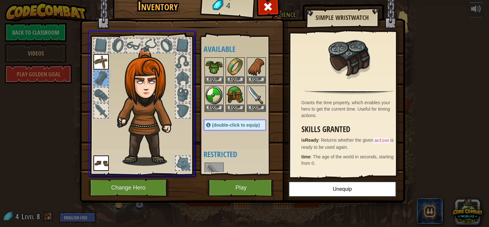
drag, startPoint x: 97, startPoint y: 77, endPoint x: 282, endPoint y: 100, distance: 185.8
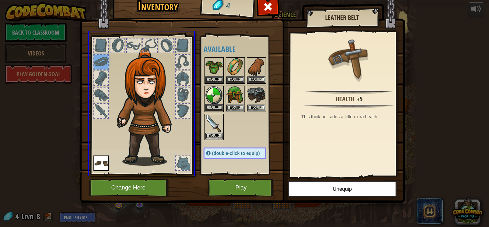
drag, startPoint x: 100, startPoint y: 60, endPoint x: 242, endPoint y: 110, distance: 150.4
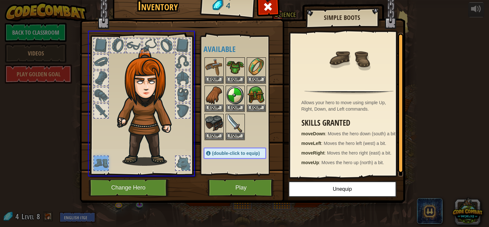
drag, startPoint x: 101, startPoint y: 160, endPoint x: 259, endPoint y: 133, distance: 160.1
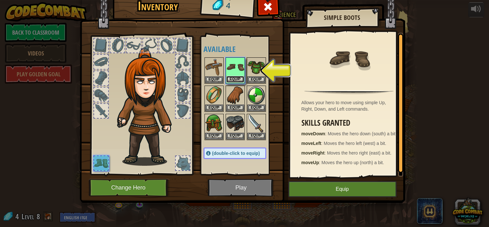
click at [236, 77] on button "Equip" at bounding box center [235, 79] width 18 height 7
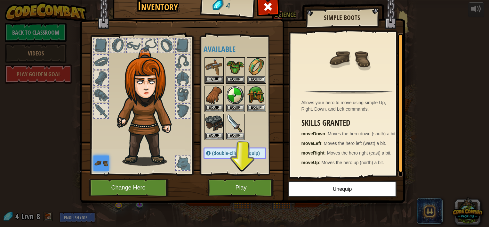
click at [216, 75] on img at bounding box center [214, 67] width 18 height 18
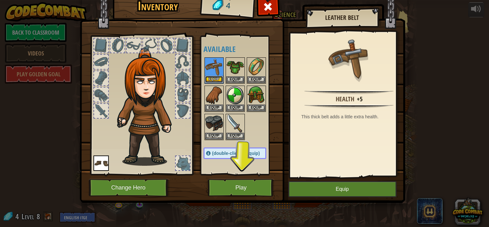
click at [215, 77] on button "Equip" at bounding box center [214, 79] width 18 height 7
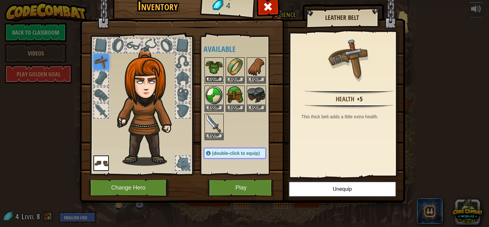
click at [217, 77] on button "Equip" at bounding box center [214, 79] width 18 height 7
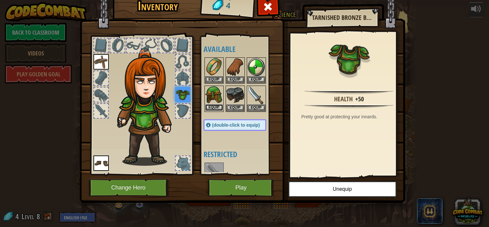
click at [215, 105] on button "Equip" at bounding box center [214, 107] width 18 height 7
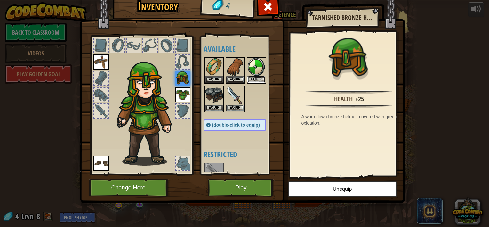
click at [255, 78] on button "Equip" at bounding box center [256, 79] width 18 height 7
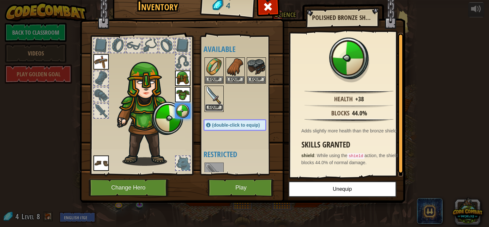
click at [210, 105] on button "Equip" at bounding box center [214, 107] width 18 height 7
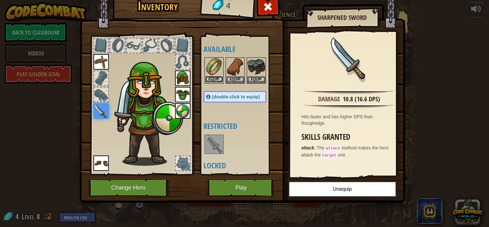
click at [213, 78] on button "Equip" at bounding box center [214, 79] width 18 height 7
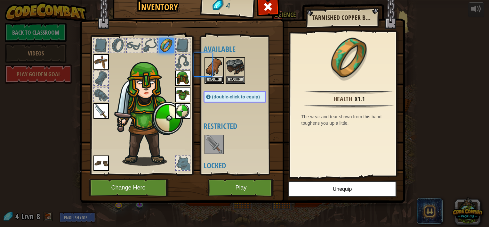
click at [213, 78] on button "Equip" at bounding box center [214, 79] width 18 height 7
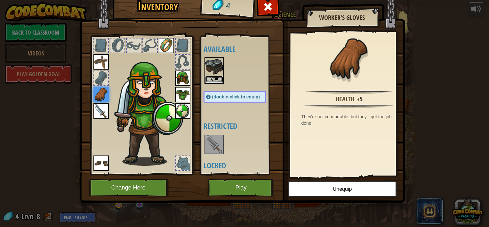
click at [214, 78] on button "Equip" at bounding box center [214, 79] width 18 height 7
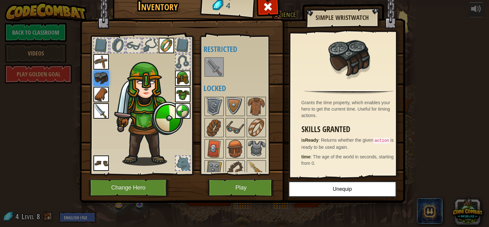
click at [215, 71] on img at bounding box center [214, 67] width 18 height 18
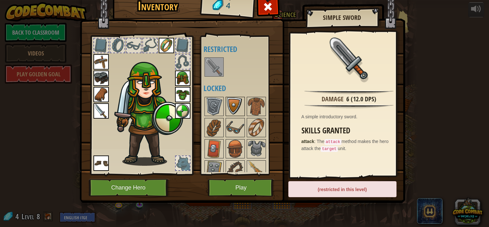
click at [230, 100] on img at bounding box center [235, 106] width 18 height 18
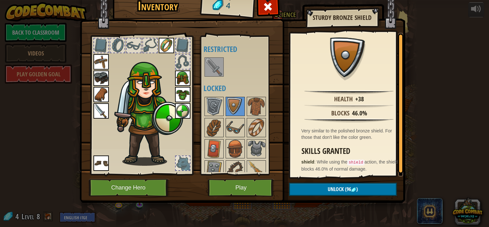
click at [185, 159] on div at bounding box center [183, 163] width 14 height 14
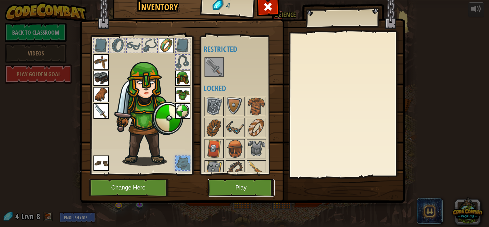
click at [224, 182] on button "Play" at bounding box center [241, 188] width 67 height 18
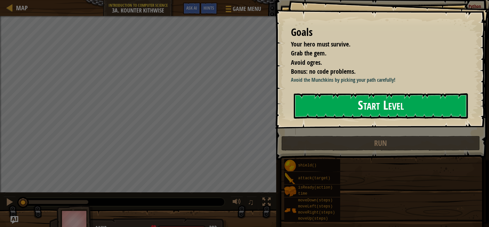
click at [317, 106] on button "Start Level" at bounding box center [381, 105] width 174 height 25
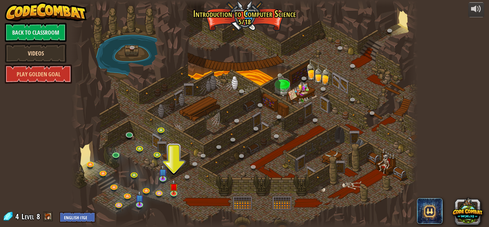
click at [52, 52] on link "Videos" at bounding box center [36, 53] width 62 height 19
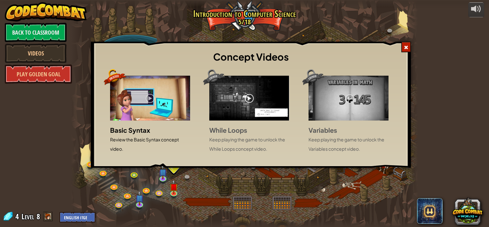
click at [178, 101] on img at bounding box center [150, 98] width 80 height 45
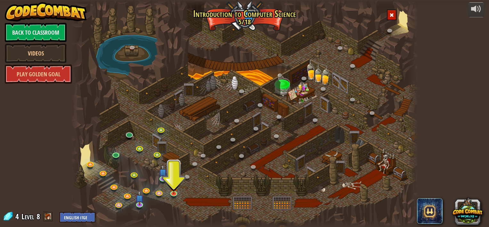
click at [392, 16] on span at bounding box center [392, 15] width 4 height 4
click at [405, 19] on div at bounding box center [244, 113] width 347 height 227
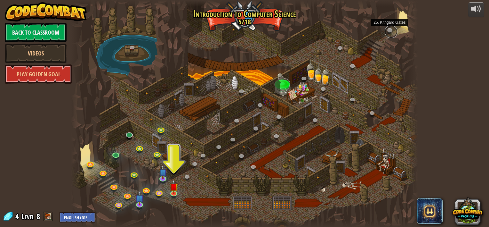
click at [391, 30] on link at bounding box center [391, 31] width 13 height 13
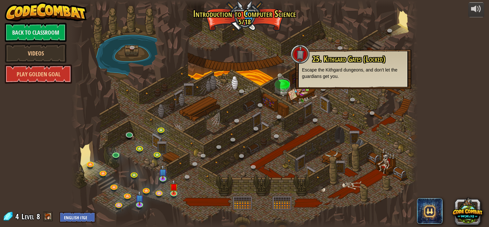
click at [368, 60] on span "25. Kithgard Gates (Locked)" at bounding box center [348, 58] width 73 height 11
click at [172, 191] on img at bounding box center [173, 183] width 9 height 20
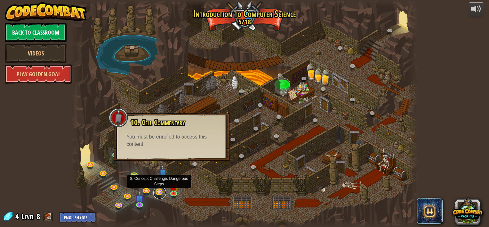
click at [157, 192] on link at bounding box center [159, 192] width 13 height 13
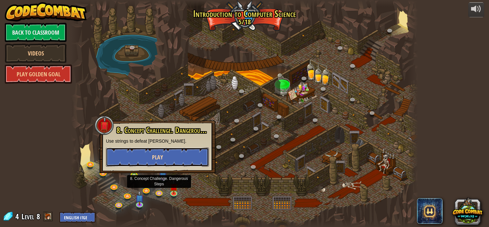
click at [163, 153] on button "Play" at bounding box center [157, 156] width 103 height 19
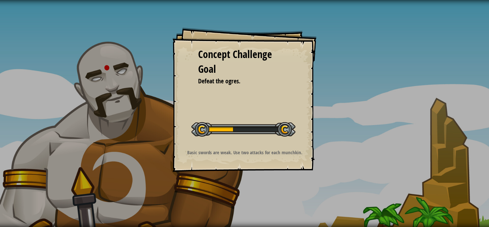
click at [164, 152] on div "Concept Challenge Goal Defeat the ogres. Start Concept Challenge Error loading …" at bounding box center [244, 113] width 489 height 227
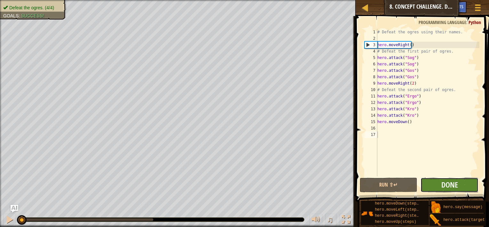
click at [460, 181] on button "Done" at bounding box center [450, 184] width 58 height 15
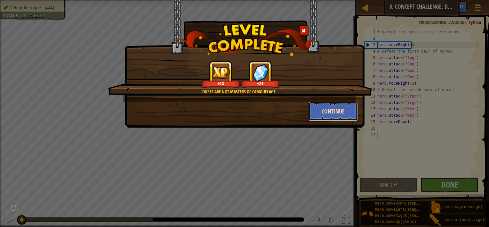
click at [341, 111] on button "Continue" at bounding box center [334, 110] width 50 height 19
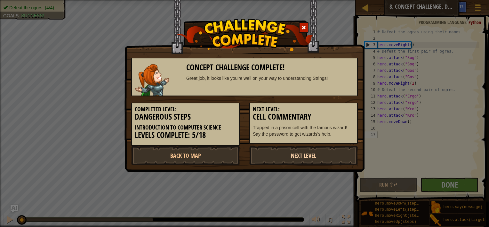
click at [296, 154] on link "Next Level" at bounding box center [303, 155] width 109 height 19
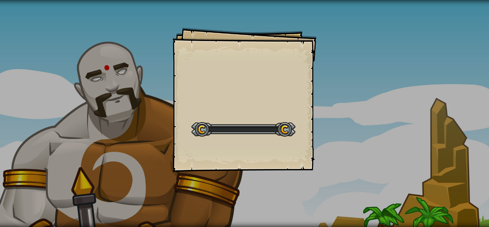
click at [296, 154] on div "Goals Start Level Error loading from server. Try refreshing the page. You'll ne…" at bounding box center [245, 100] width 144 height 144
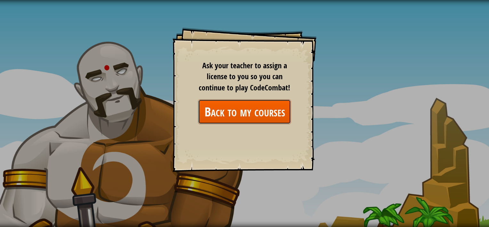
click at [250, 108] on link "Back to my courses" at bounding box center [244, 111] width 93 height 25
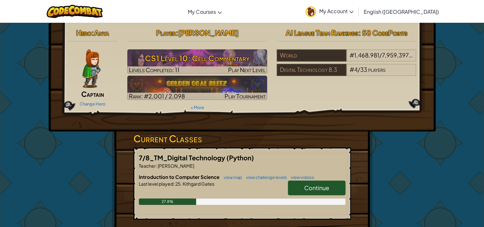
click at [354, 12] on icon at bounding box center [352, 12] width 4 height 2
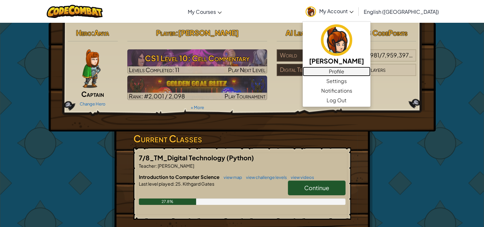
click at [371, 70] on link "Profile" at bounding box center [337, 72] width 68 height 10
